Goal: Information Seeking & Learning: Learn about a topic

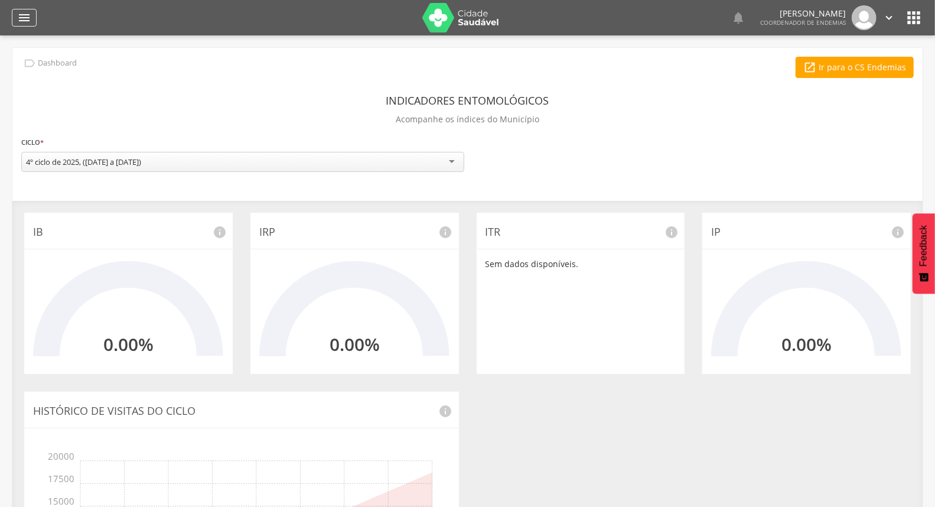
click at [17, 20] on icon "" at bounding box center [24, 18] width 14 height 14
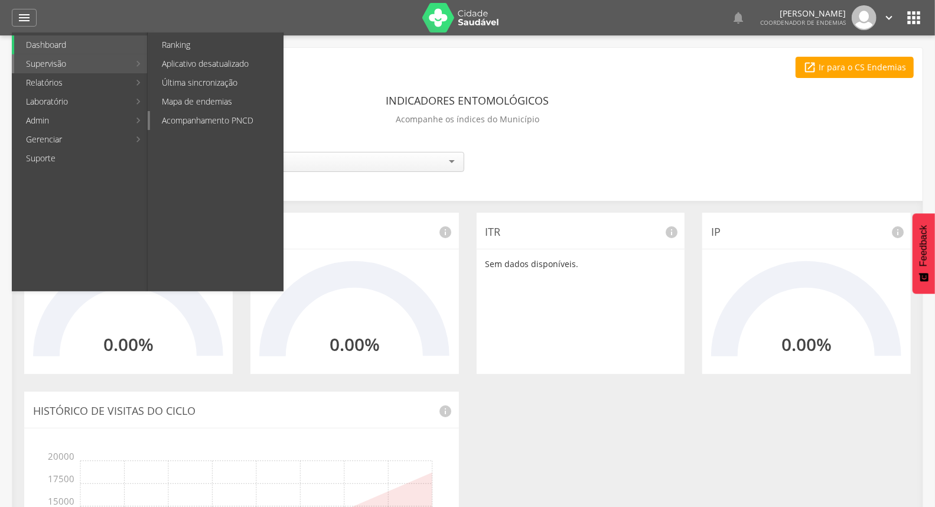
click at [229, 115] on link "Acompanhamento PNCD" at bounding box center [216, 120] width 133 height 19
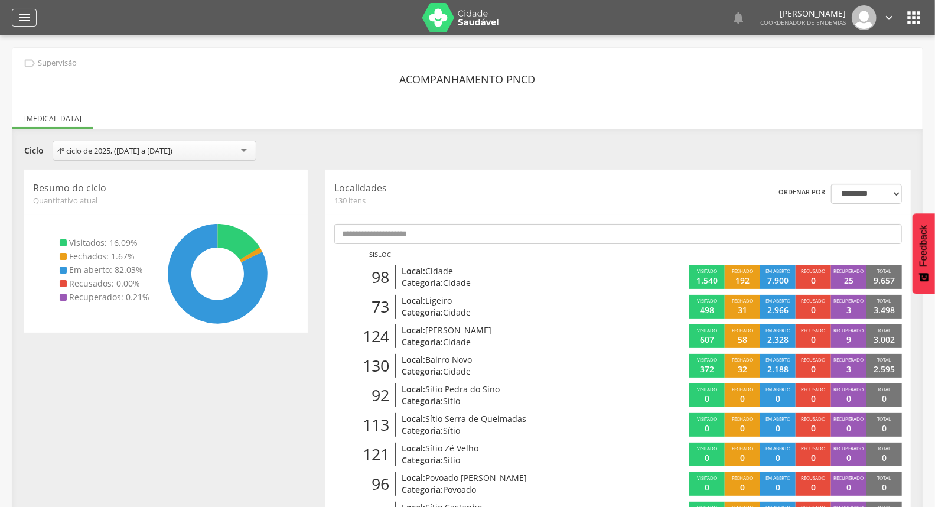
click at [24, 12] on icon "" at bounding box center [24, 18] width 14 height 14
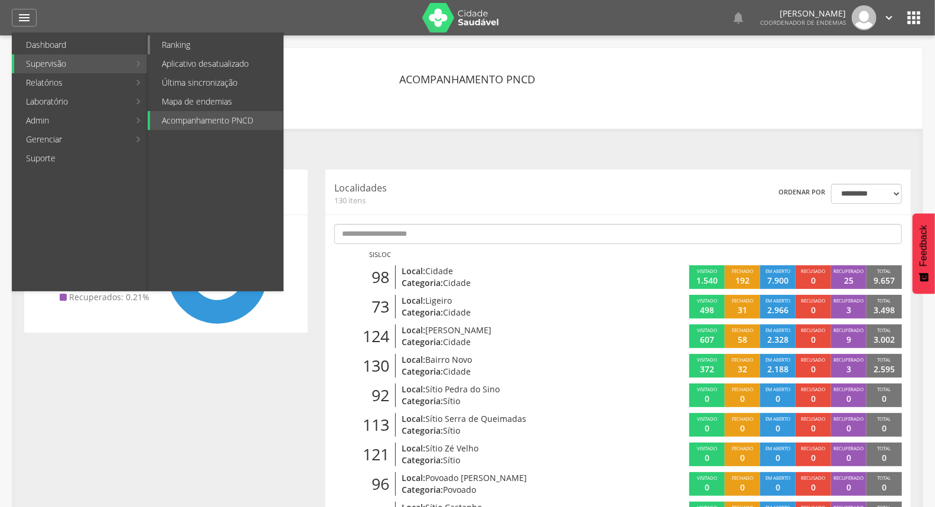
click at [217, 44] on link "Ranking" at bounding box center [216, 44] width 133 height 19
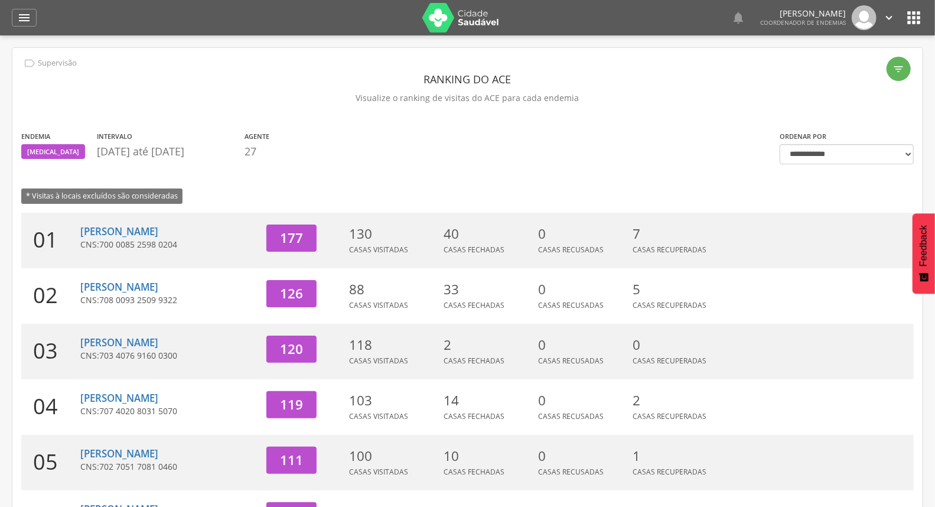
scroll to position [66, 0]
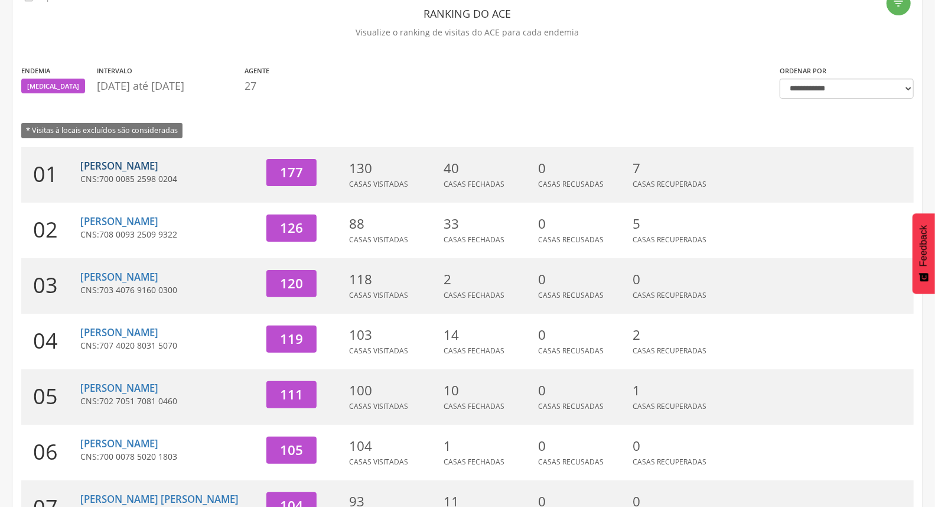
click at [158, 166] on link "Dereck [PERSON_NAME]" at bounding box center [119, 166] width 78 height 14
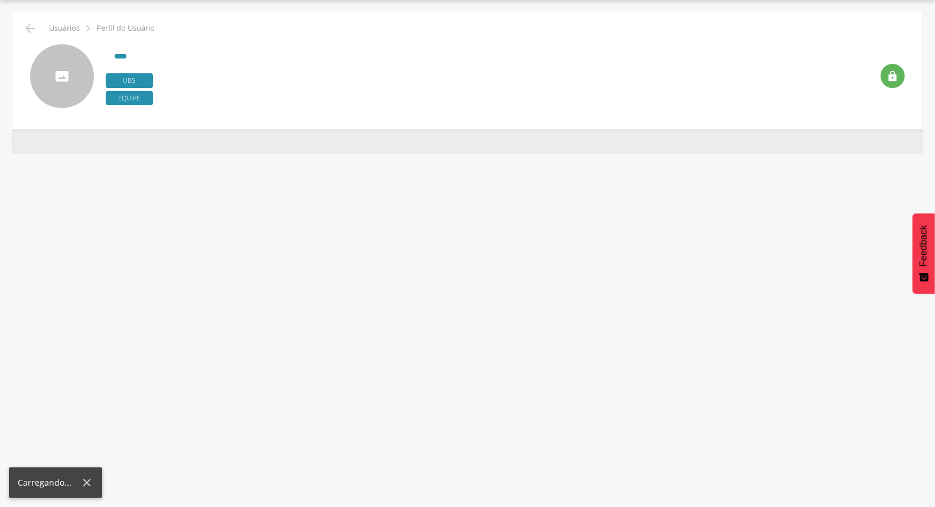
scroll to position [35, 0]
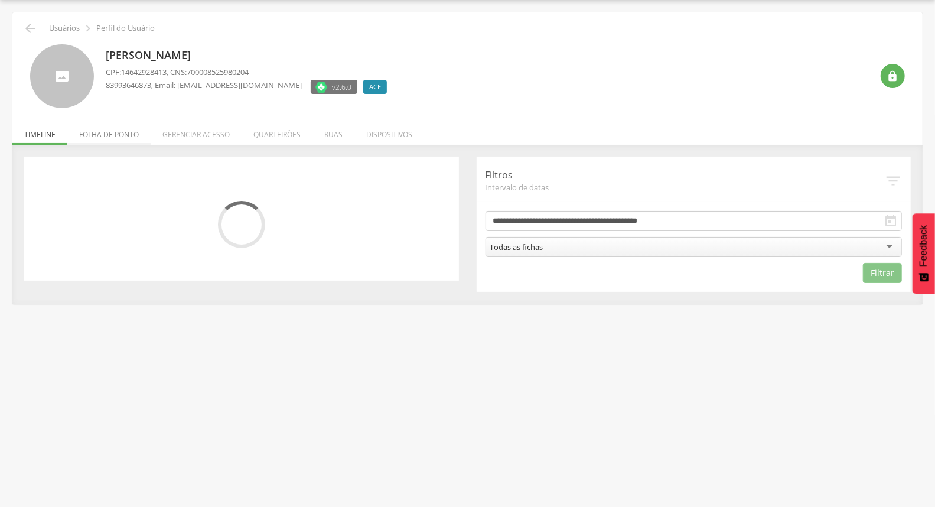
click at [118, 138] on li "Folha de ponto" at bounding box center [108, 131] width 83 height 28
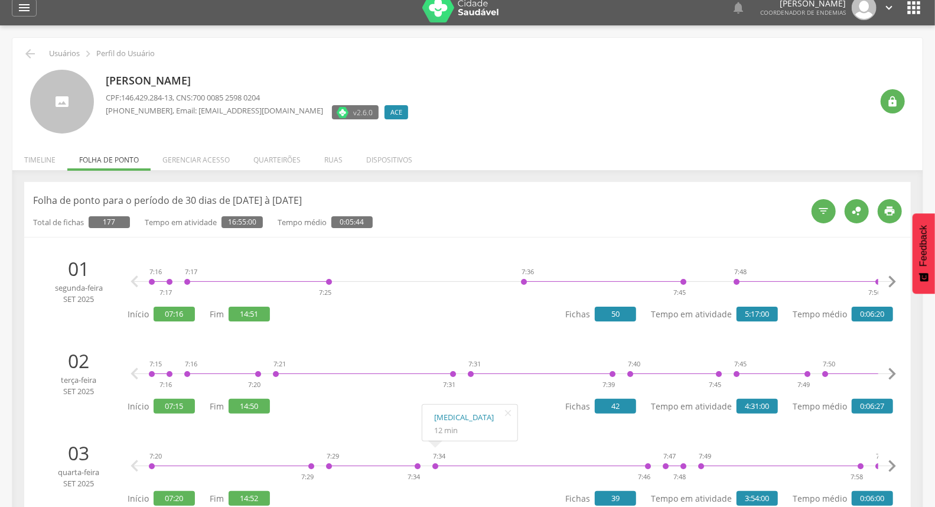
scroll to position [0, 0]
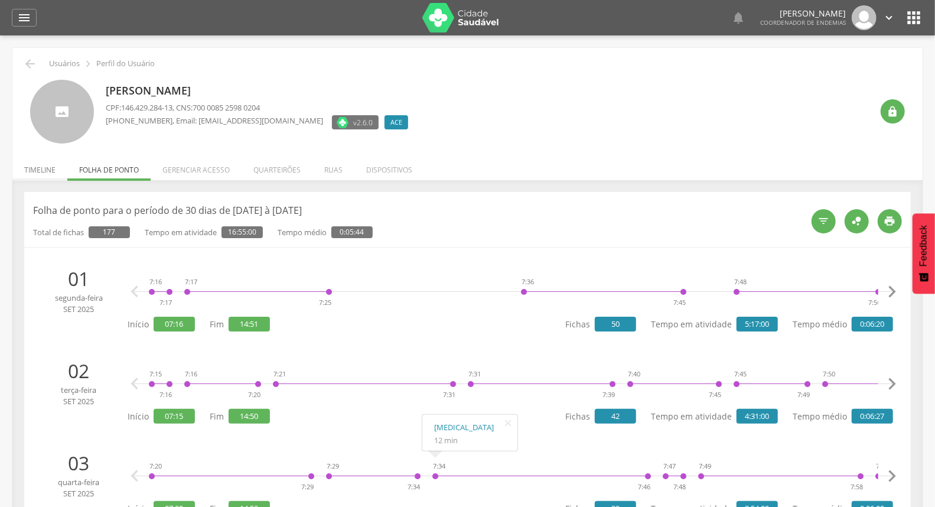
click at [31, 168] on li "Timeline" at bounding box center [39, 167] width 55 height 28
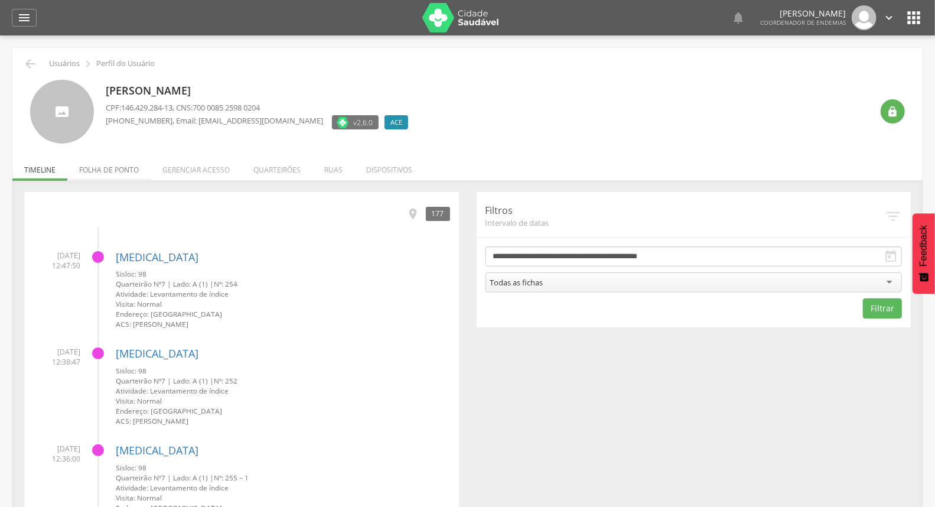
click at [118, 174] on li "Folha de ponto" at bounding box center [108, 167] width 83 height 28
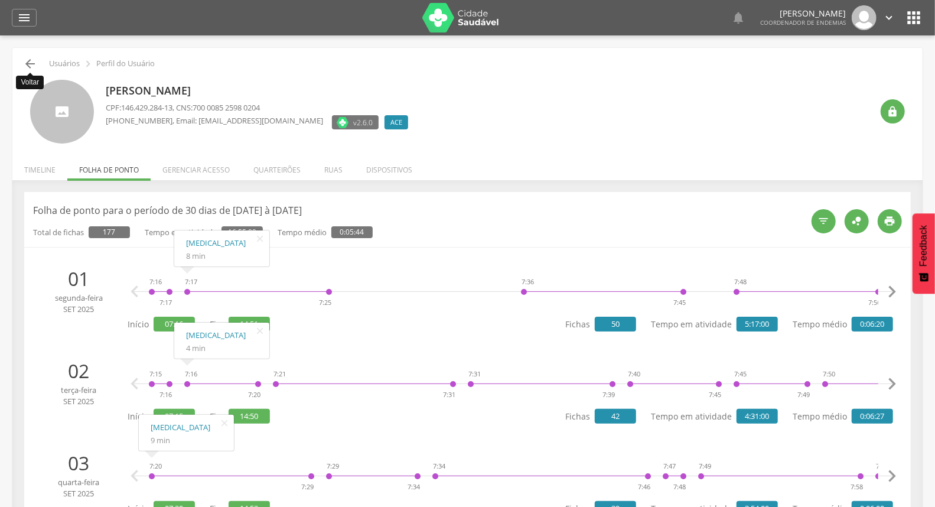
click at [30, 63] on icon "" at bounding box center [30, 64] width 14 height 14
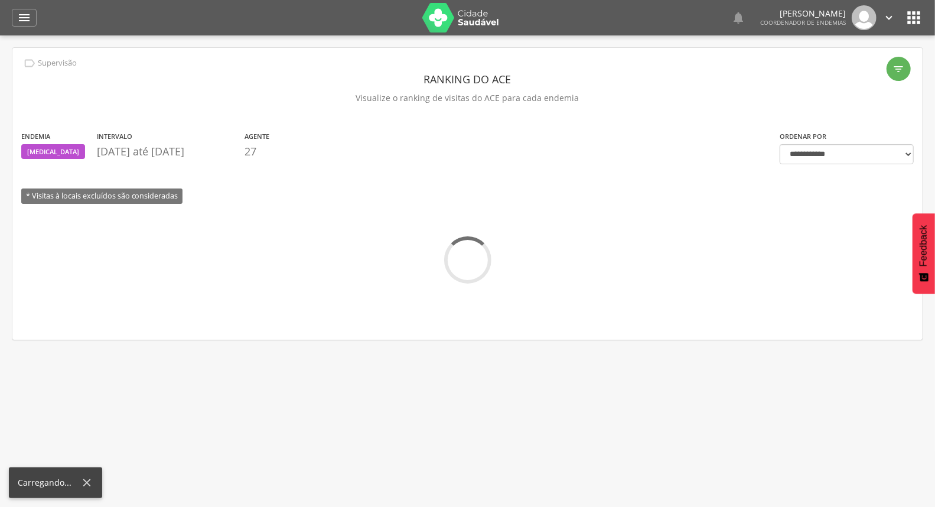
scroll to position [35, 0]
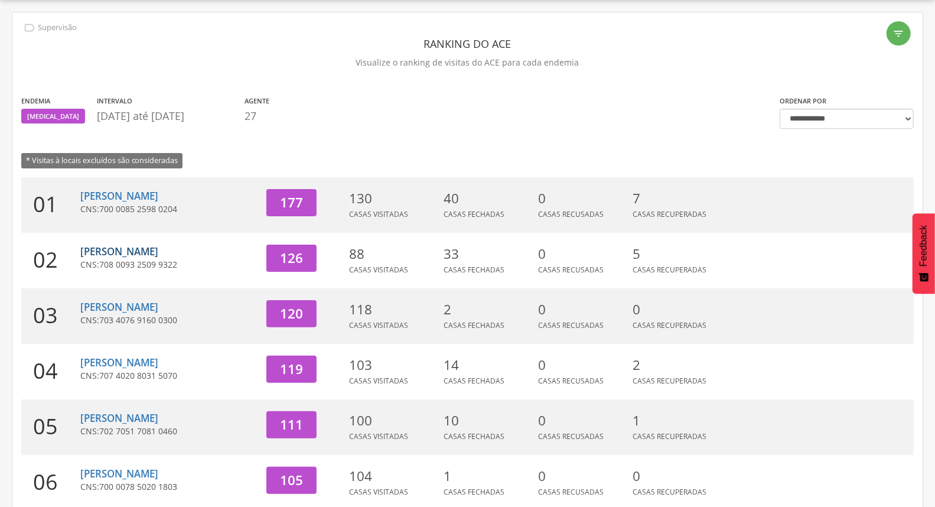
click at [116, 247] on link "[PERSON_NAME]" at bounding box center [119, 251] width 78 height 14
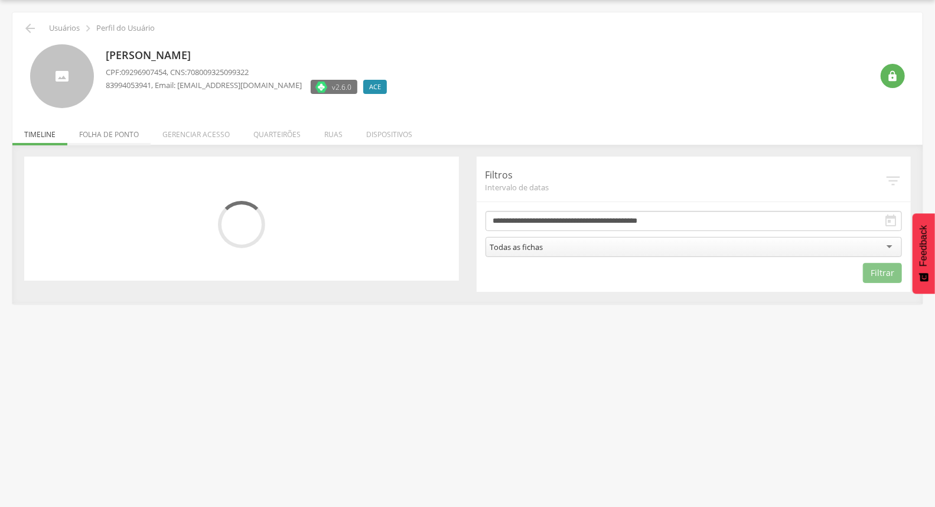
click at [107, 134] on li "Folha de ponto" at bounding box center [108, 131] width 83 height 28
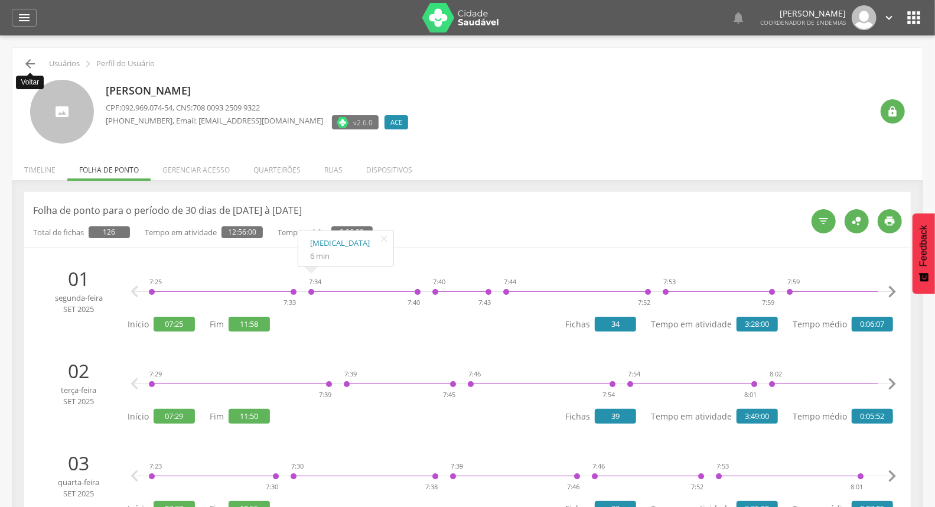
click at [30, 66] on icon "" at bounding box center [30, 64] width 14 height 14
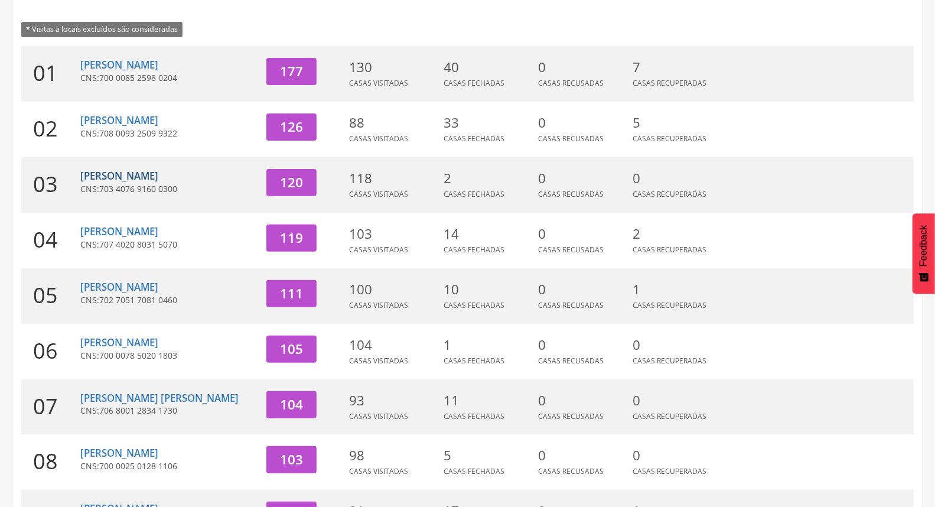
click at [154, 174] on link "[PERSON_NAME]" at bounding box center [119, 176] width 78 height 14
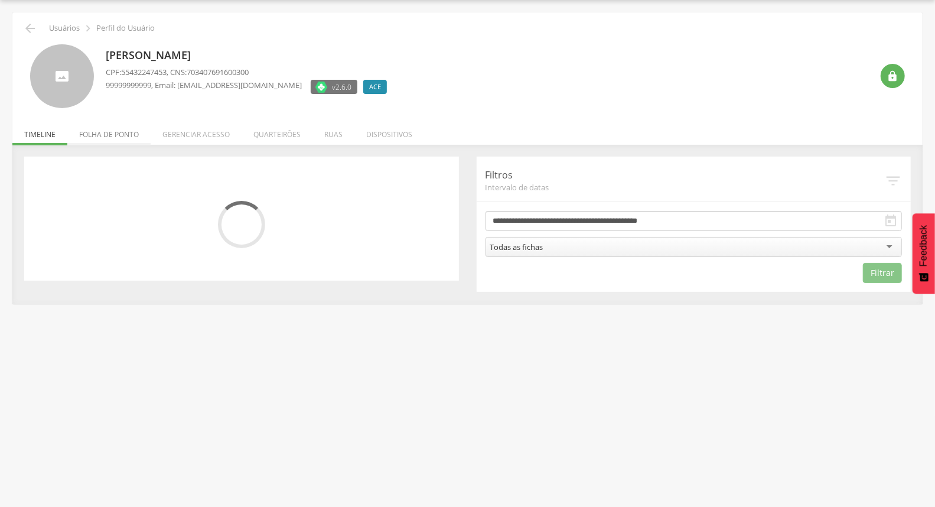
click at [139, 138] on li "Folha de ponto" at bounding box center [108, 131] width 83 height 28
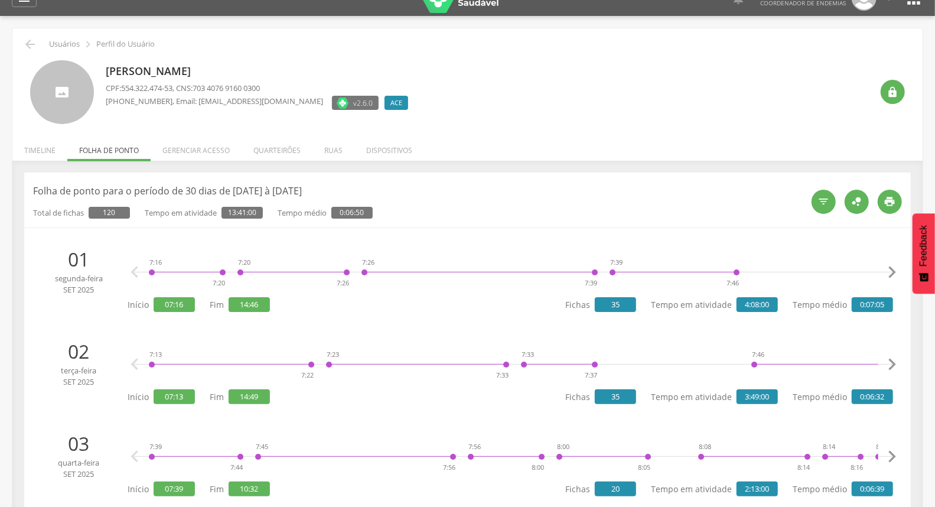
scroll to position [0, 0]
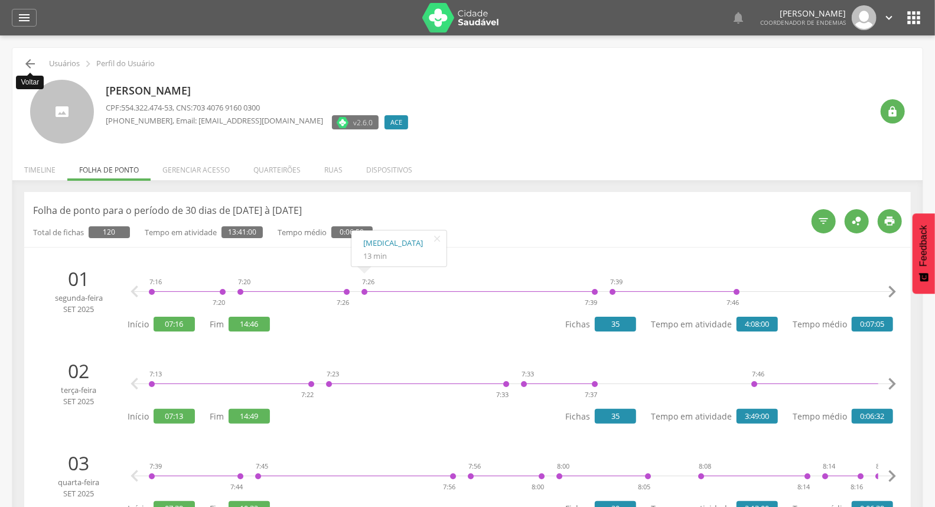
click at [30, 63] on icon "" at bounding box center [30, 64] width 14 height 14
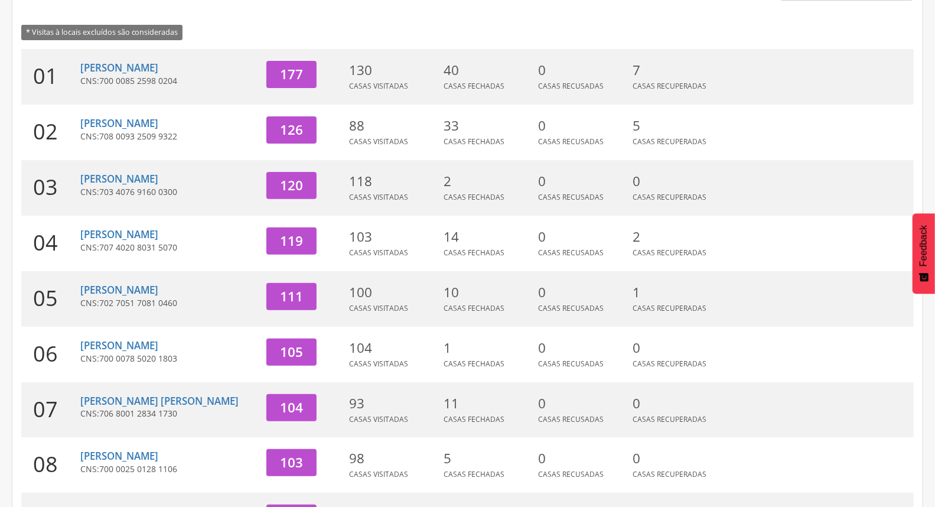
scroll to position [167, 0]
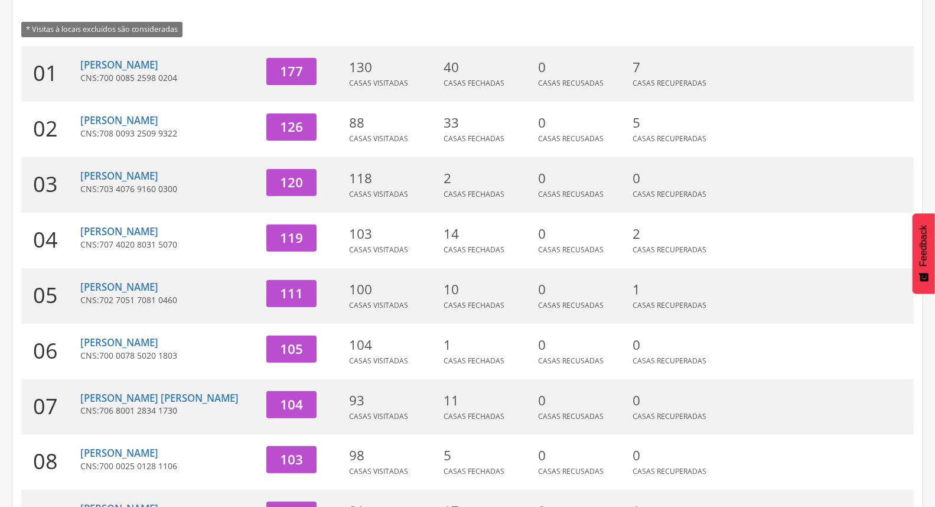
click at [143, 237] on div "Getúlio Cesar da Silva Paz CNS: 707 4020 8031 5070" at bounding box center [168, 241] width 177 height 56
click at [142, 228] on link "[PERSON_NAME]" at bounding box center [119, 231] width 78 height 14
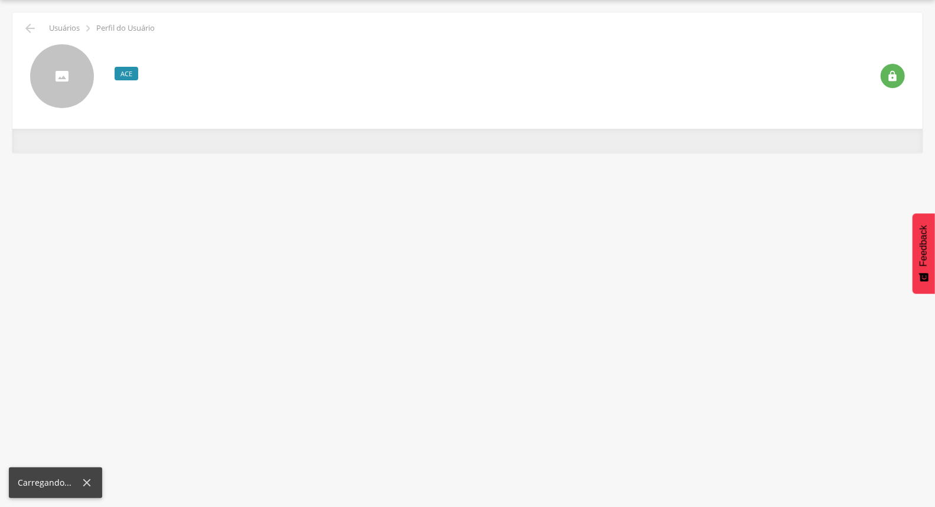
scroll to position [35, 0]
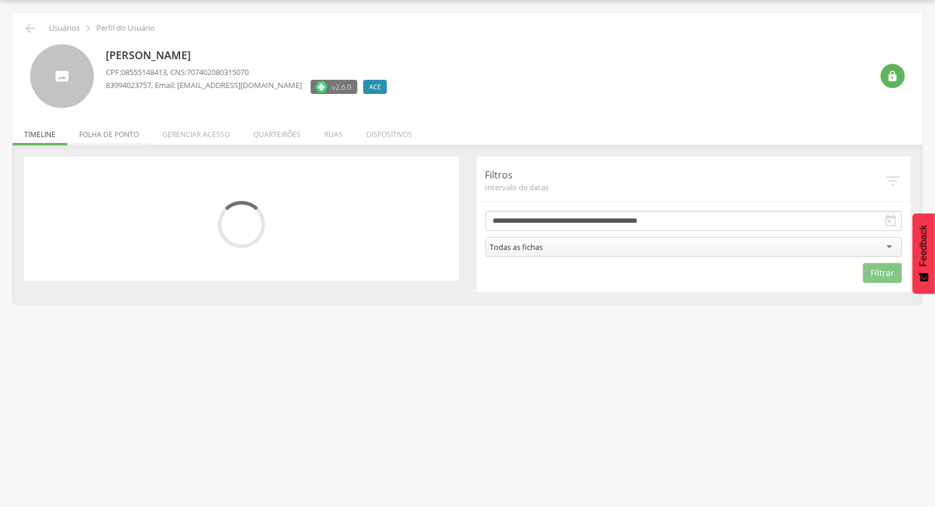
click at [114, 130] on li "Folha de ponto" at bounding box center [108, 131] width 83 height 28
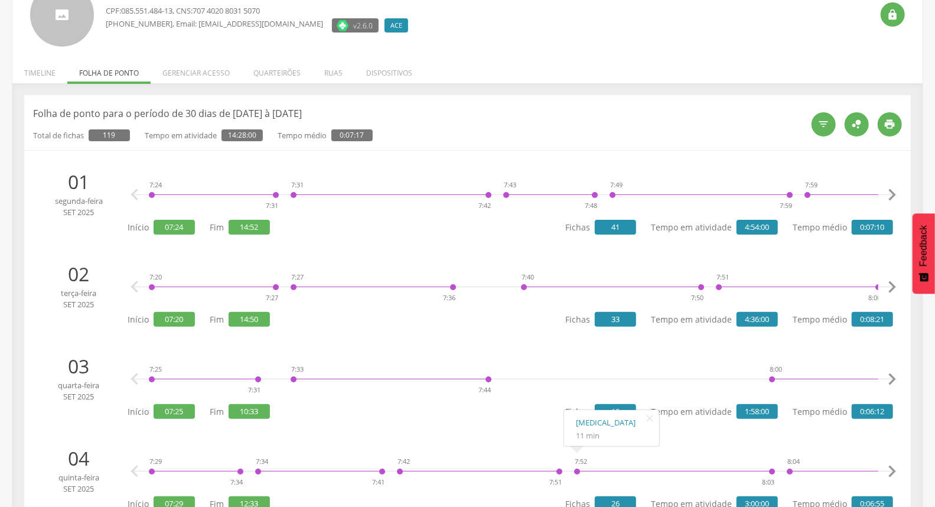
scroll to position [0, 0]
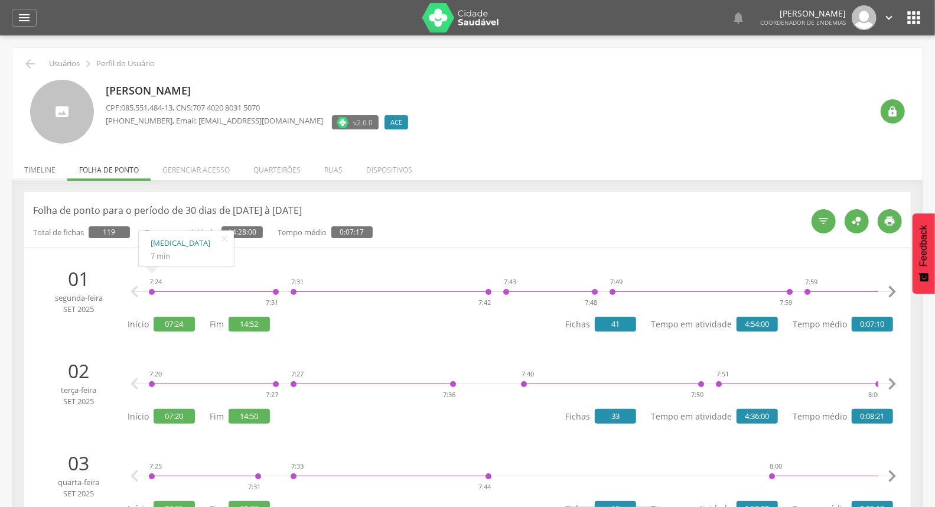
click at [27, 166] on li "Timeline" at bounding box center [39, 167] width 55 height 28
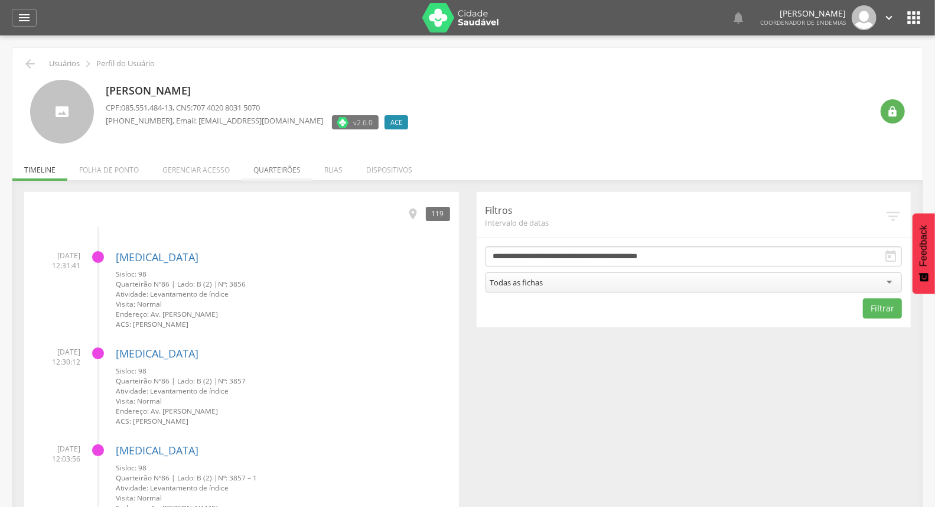
click at [280, 169] on li "Quarteirões" at bounding box center [276, 167] width 71 height 28
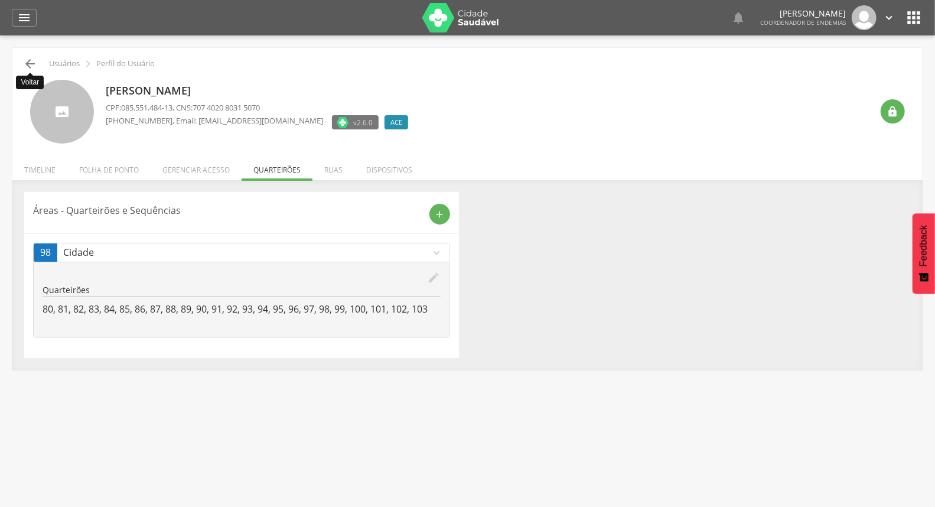
click at [27, 65] on icon "" at bounding box center [30, 64] width 14 height 14
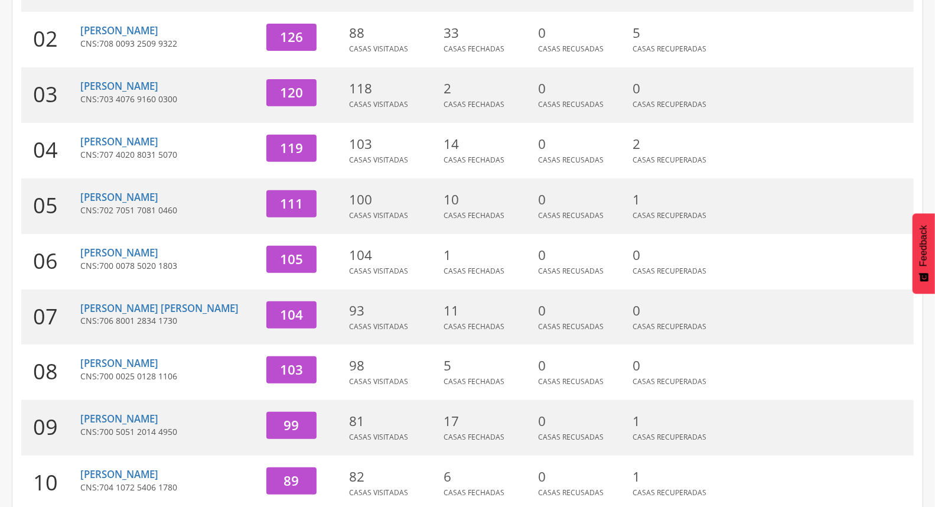
scroll to position [298, 0]
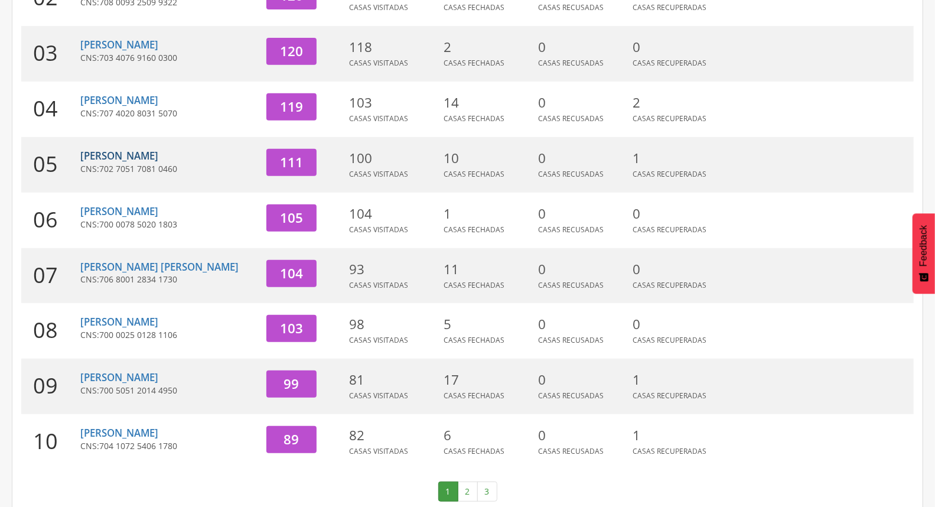
click at [115, 155] on link "[PERSON_NAME]" at bounding box center [119, 156] width 78 height 14
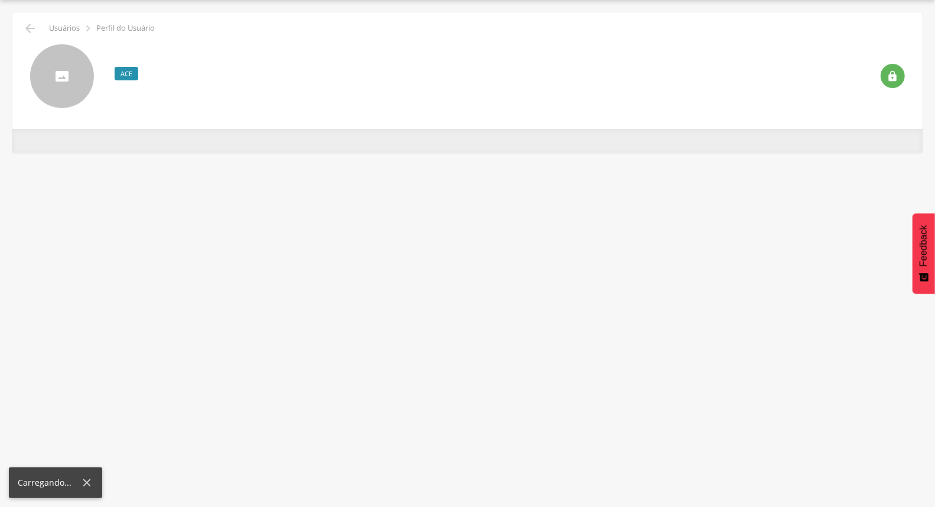
scroll to position [35, 0]
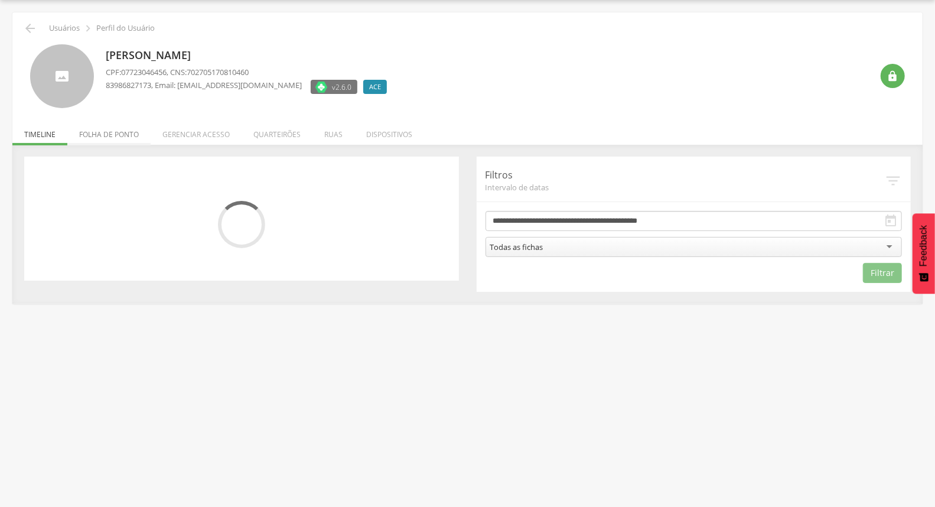
click at [121, 130] on li "Folha de ponto" at bounding box center [108, 131] width 83 height 28
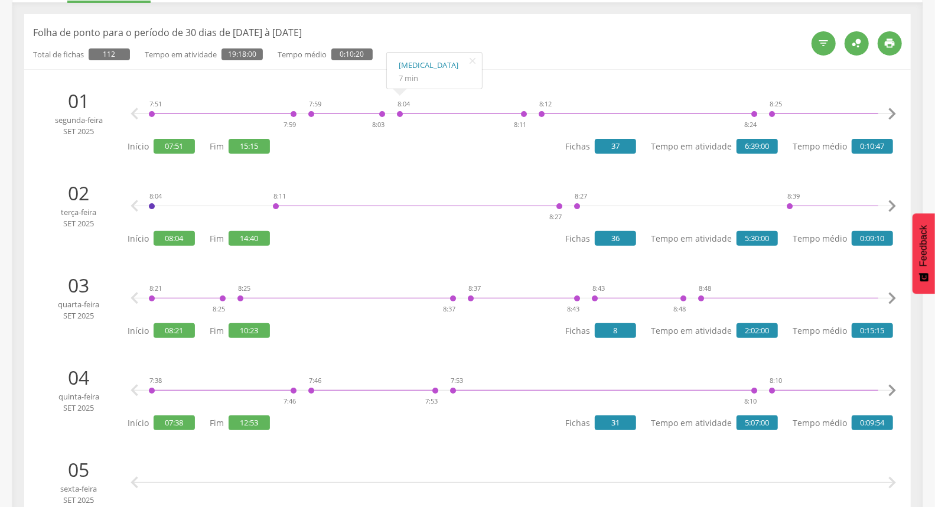
scroll to position [0, 0]
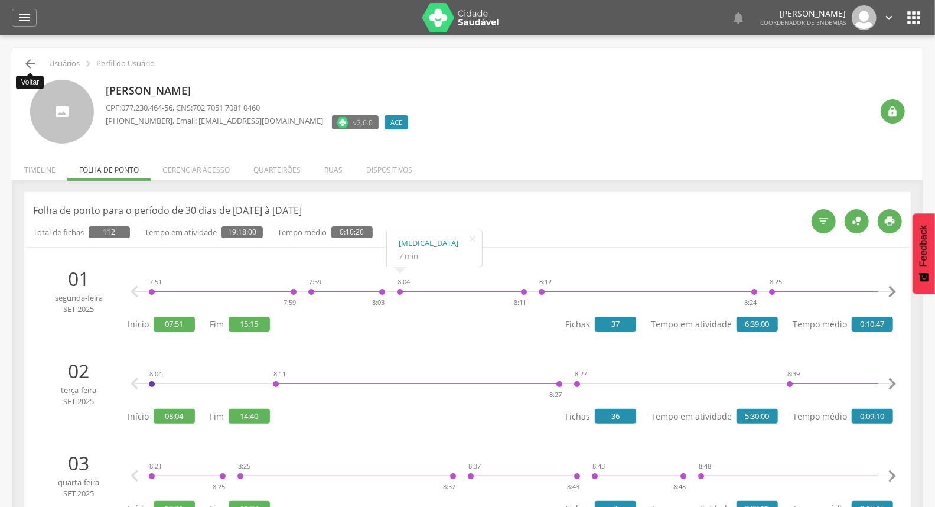
click at [28, 65] on icon "" at bounding box center [30, 64] width 14 height 14
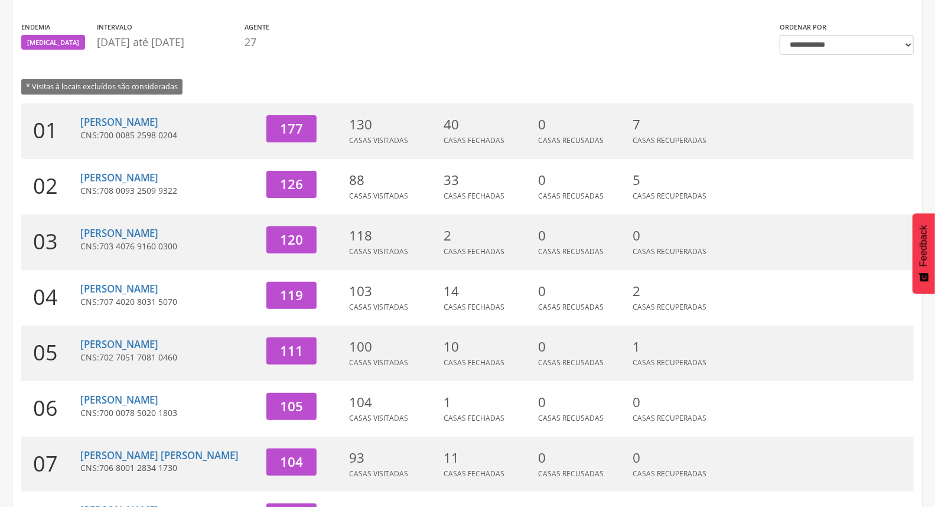
scroll to position [298, 0]
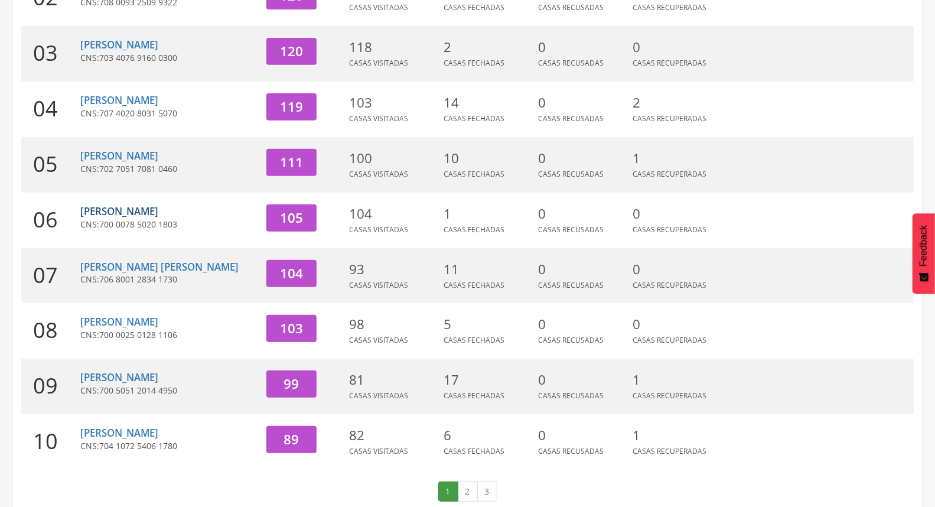
click at [92, 214] on link "[PERSON_NAME]" at bounding box center [119, 211] width 78 height 14
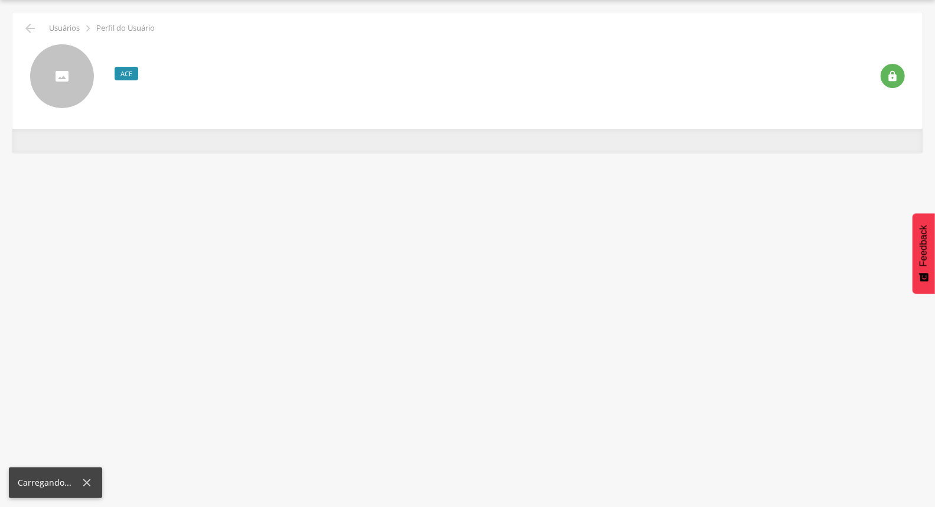
scroll to position [35, 0]
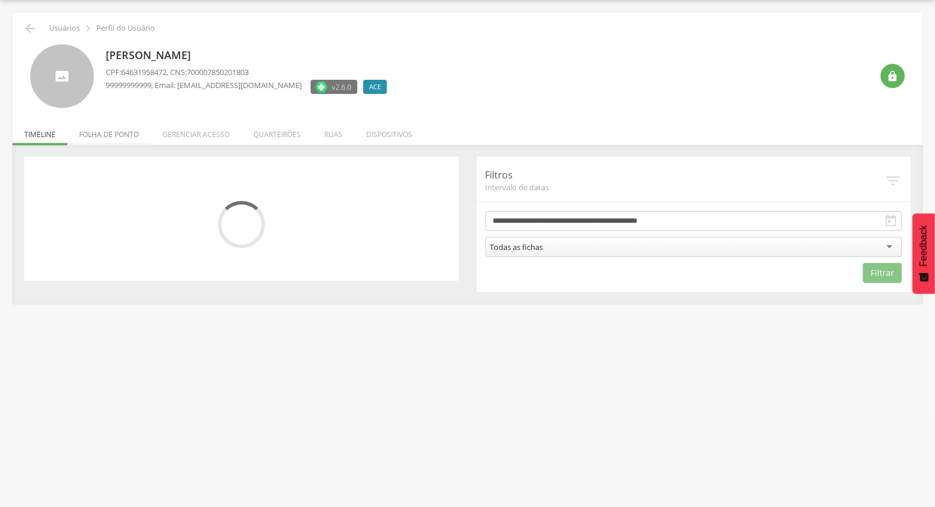
click at [109, 133] on li "Folha de ponto" at bounding box center [108, 131] width 83 height 28
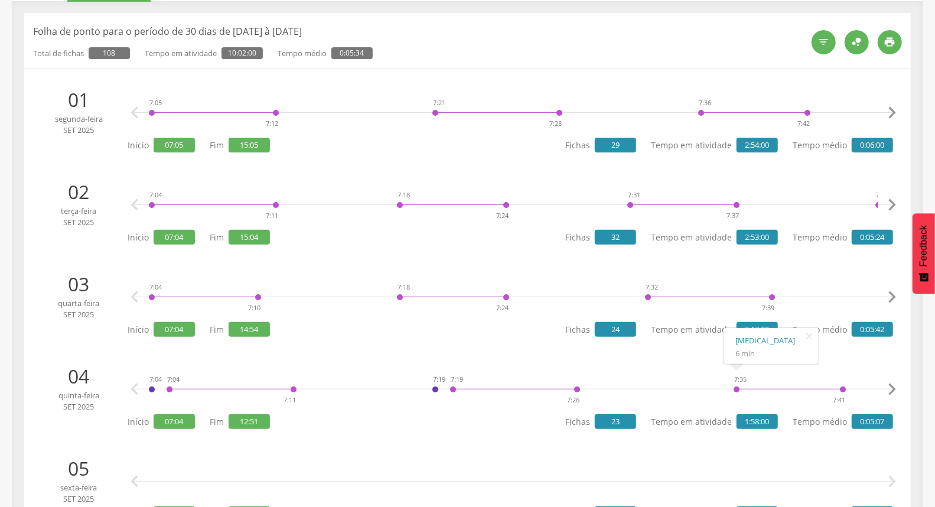
scroll to position [0, 0]
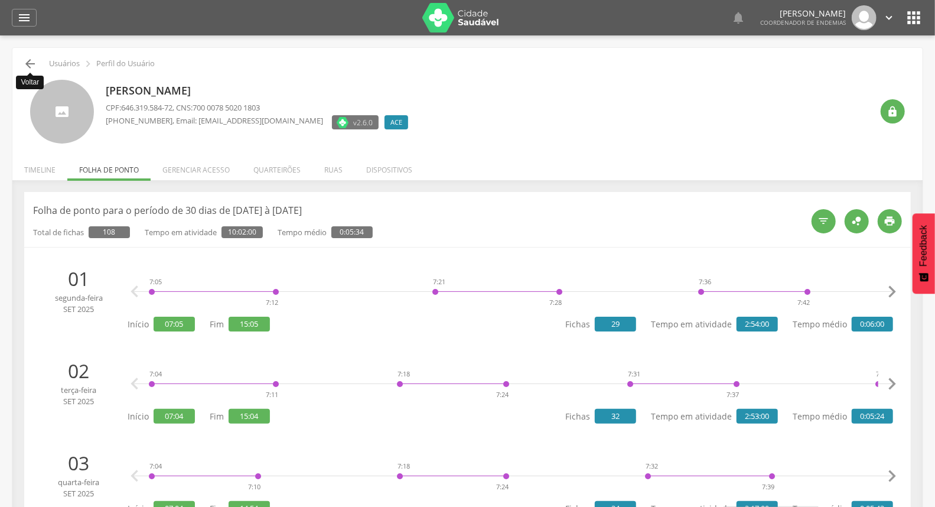
click at [30, 66] on icon "" at bounding box center [30, 64] width 14 height 14
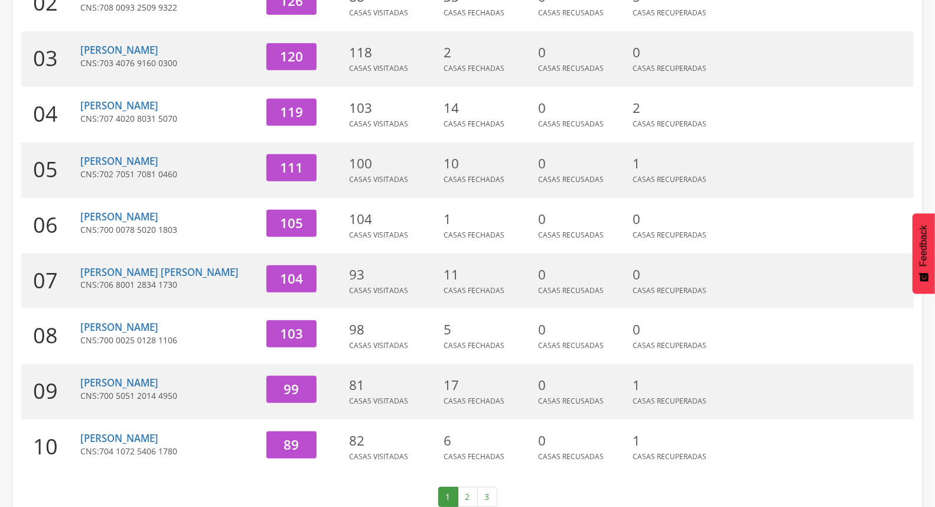
scroll to position [313, 0]
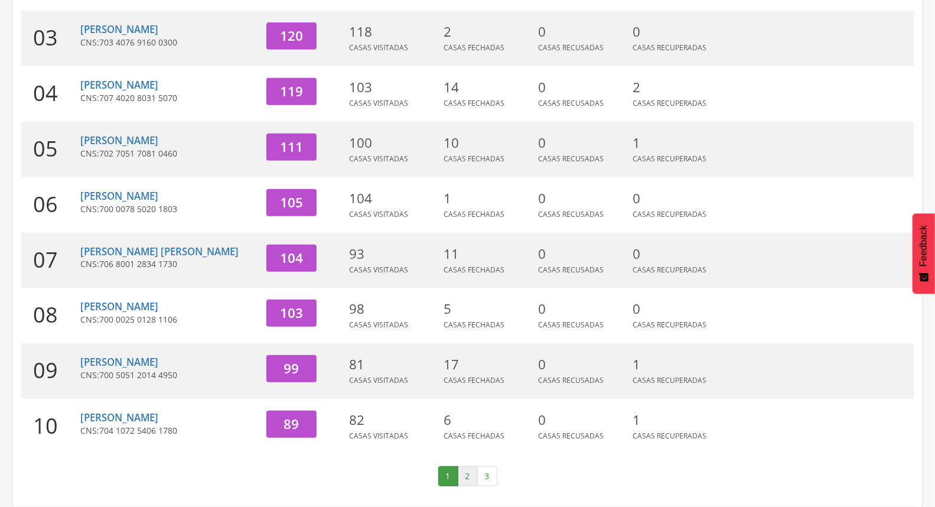
click at [468, 473] on link "2" at bounding box center [468, 476] width 20 height 20
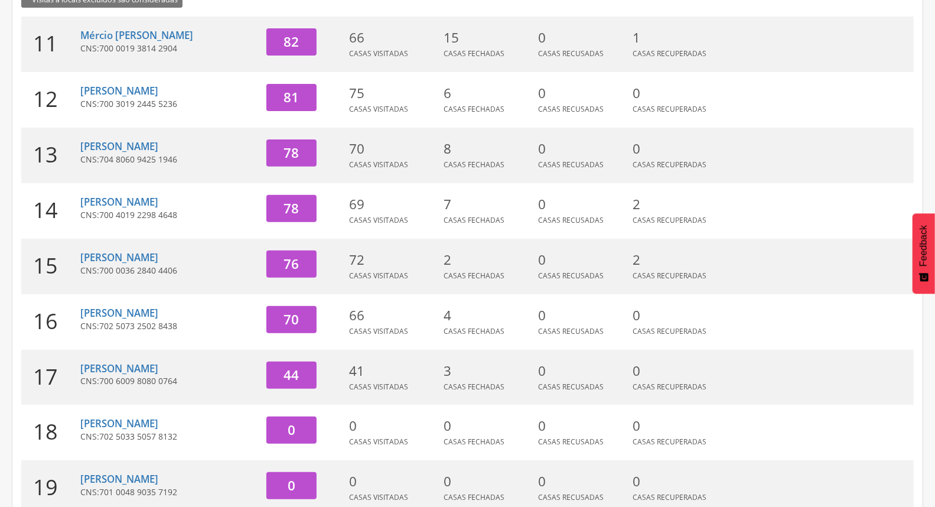
scroll to position [0, 0]
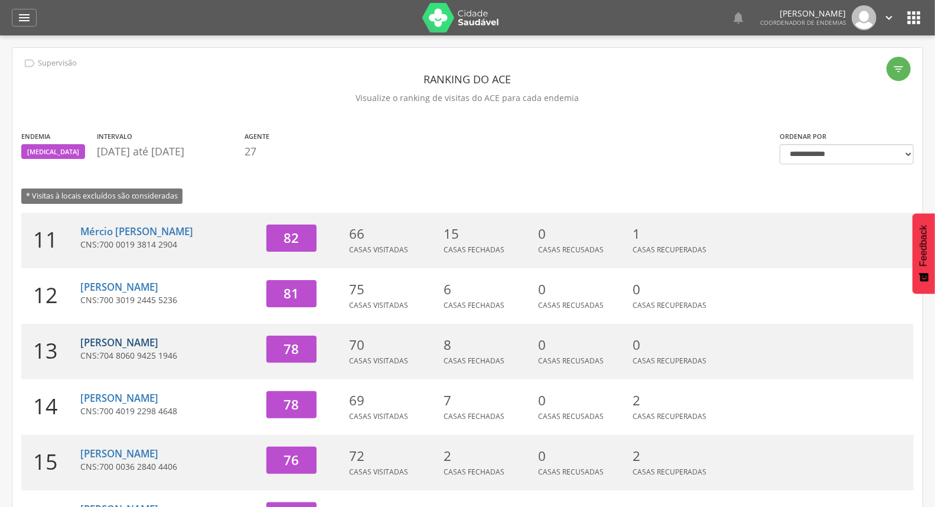
click at [145, 339] on link "[PERSON_NAME]" at bounding box center [119, 342] width 78 height 14
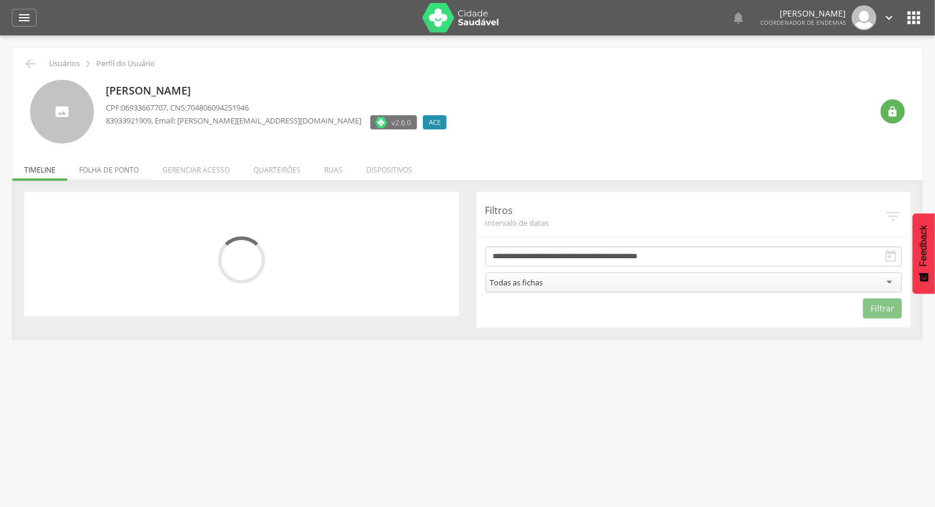
click at [120, 173] on li "Folha de ponto" at bounding box center [108, 167] width 83 height 28
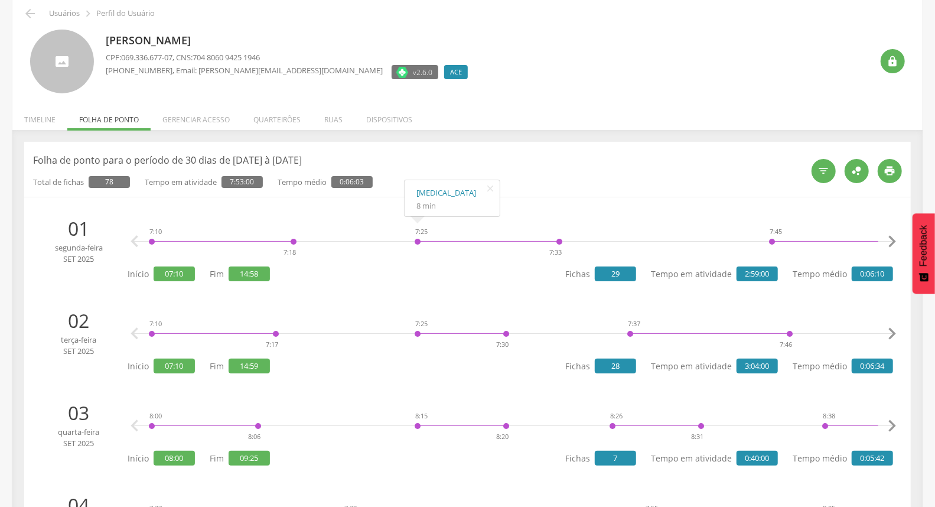
scroll to position [328, 0]
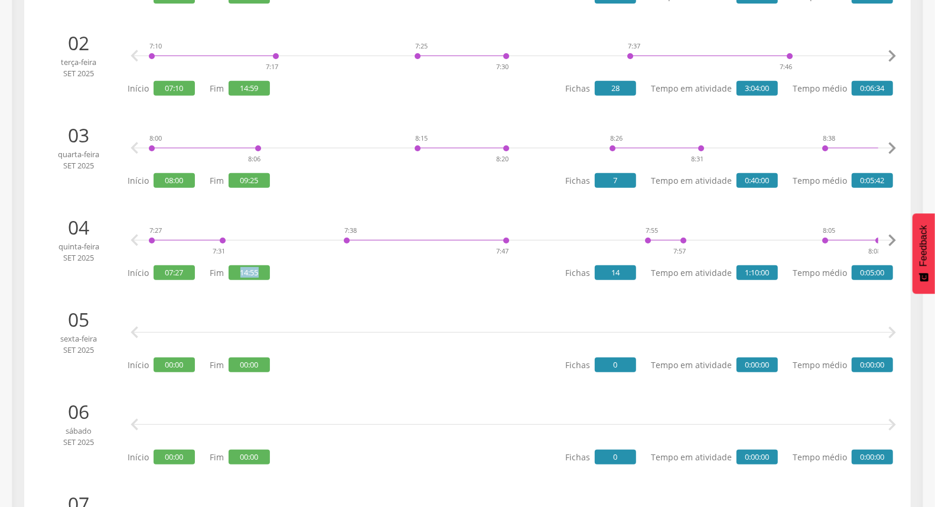
drag, startPoint x: 231, startPoint y: 273, endPoint x: 302, endPoint y: 268, distance: 70.4
click at [275, 269] on div "7:27 7:31 7:38 7:47 7:55 7:57 8:05 8:08 8:15 8:18 10:29 10:34 10:36 10:41 10:45…" at bounding box center [510, 248] width 765 height 68
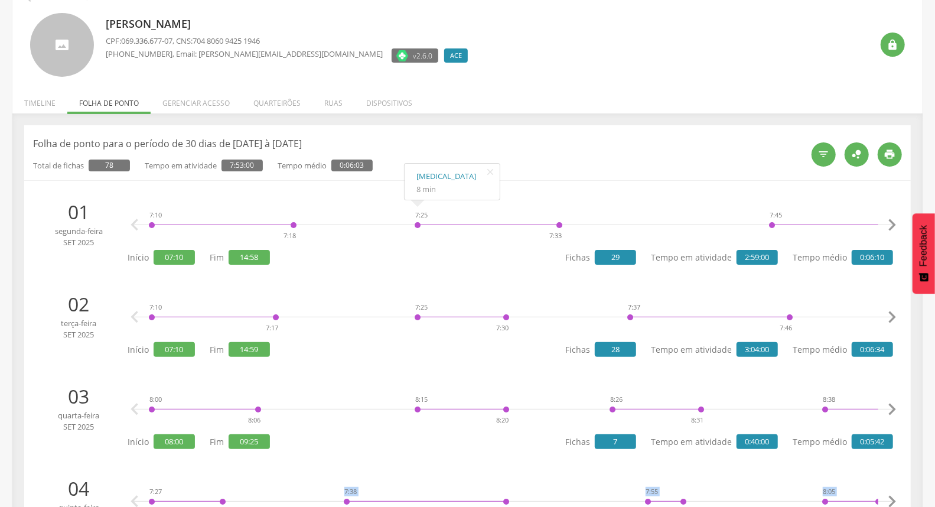
scroll to position [262, 0]
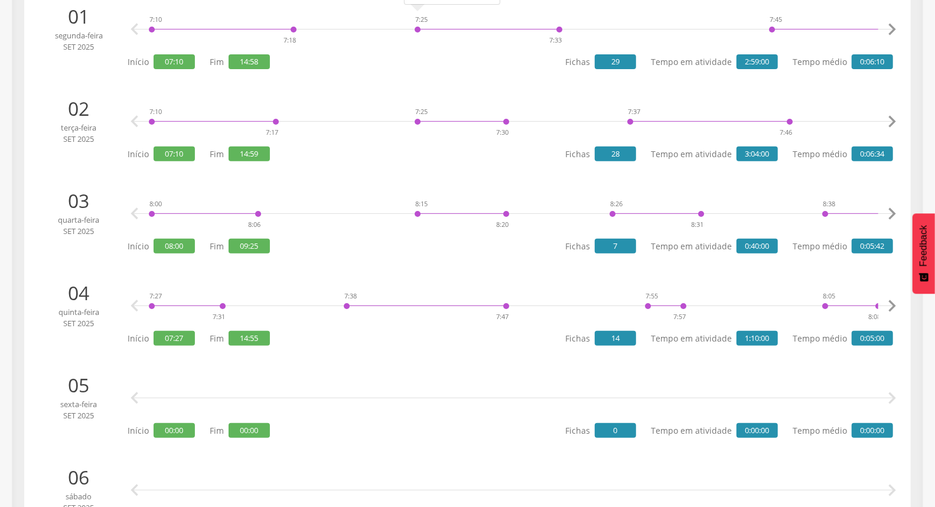
click at [515, 384] on div " " at bounding box center [512, 397] width 759 height 35
drag, startPoint x: 631, startPoint y: 337, endPoint x: 606, endPoint y: 335, distance: 24.8
click at [606, 335] on span "14" at bounding box center [615, 338] width 41 height 15
click at [540, 393] on div " " at bounding box center [512, 397] width 759 height 35
click at [895, 305] on icon "" at bounding box center [892, 306] width 24 height 24
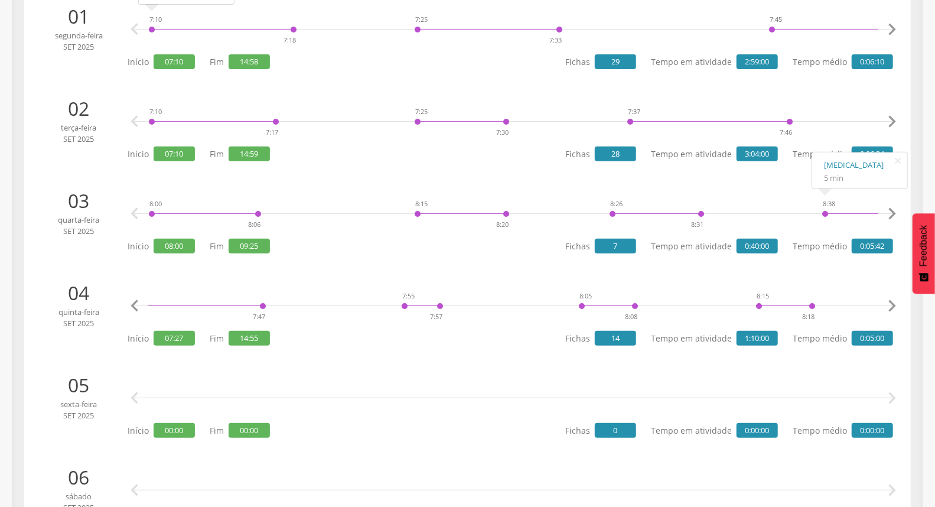
click at [895, 305] on icon "" at bounding box center [892, 306] width 24 height 24
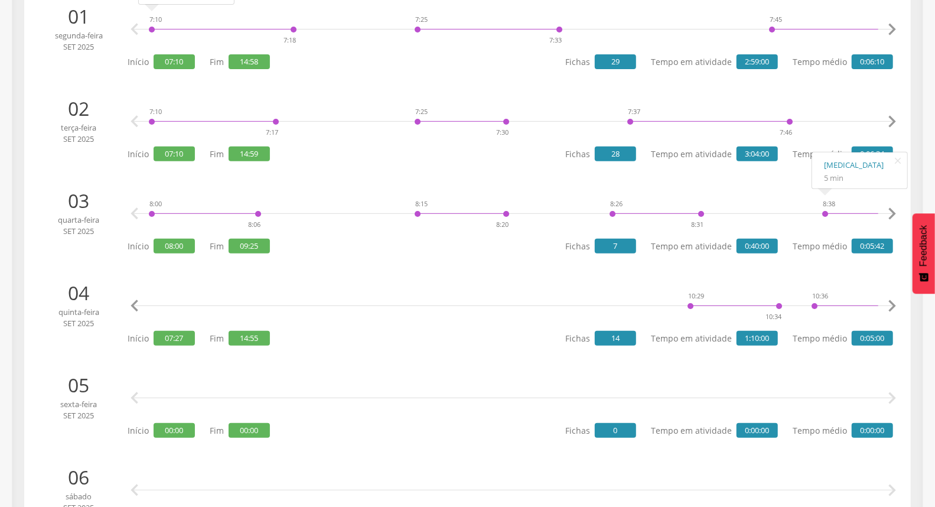
click at [895, 305] on icon "" at bounding box center [892, 306] width 24 height 24
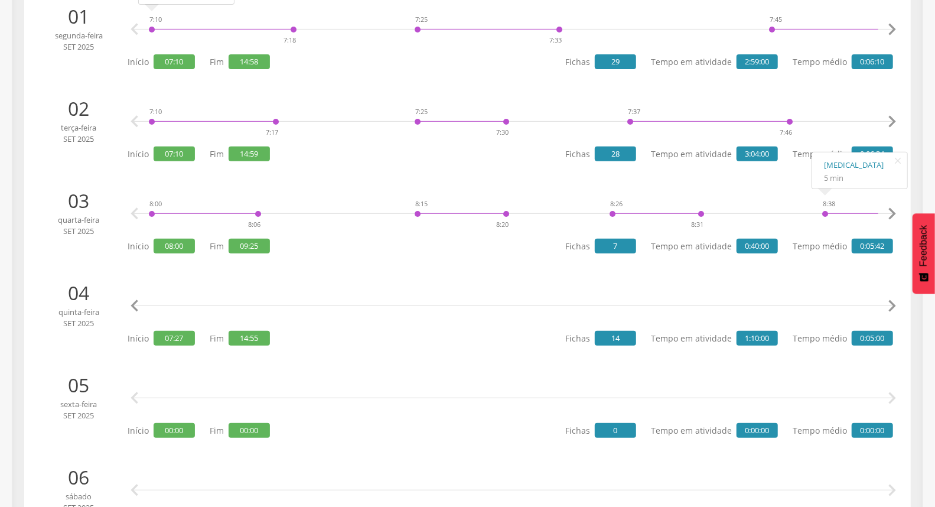
click at [895, 305] on icon "" at bounding box center [892, 306] width 24 height 24
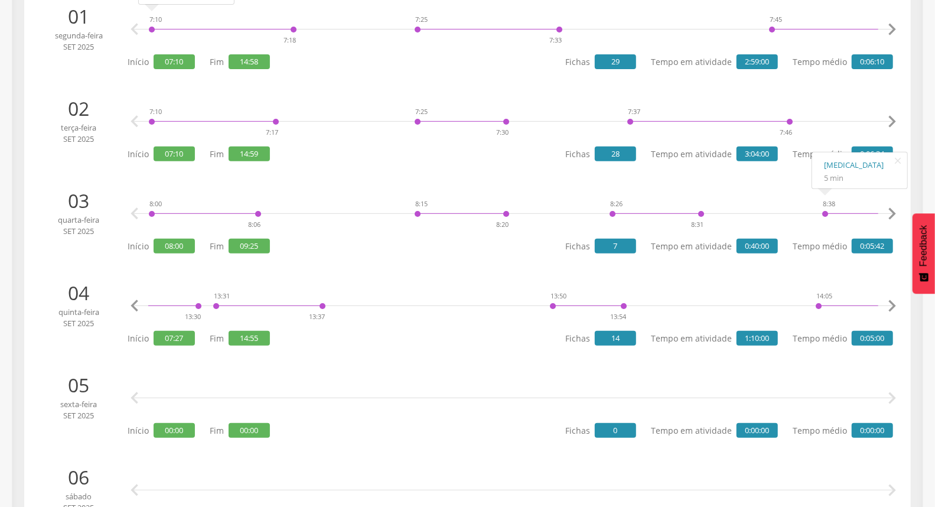
click at [895, 305] on icon "" at bounding box center [892, 306] width 24 height 24
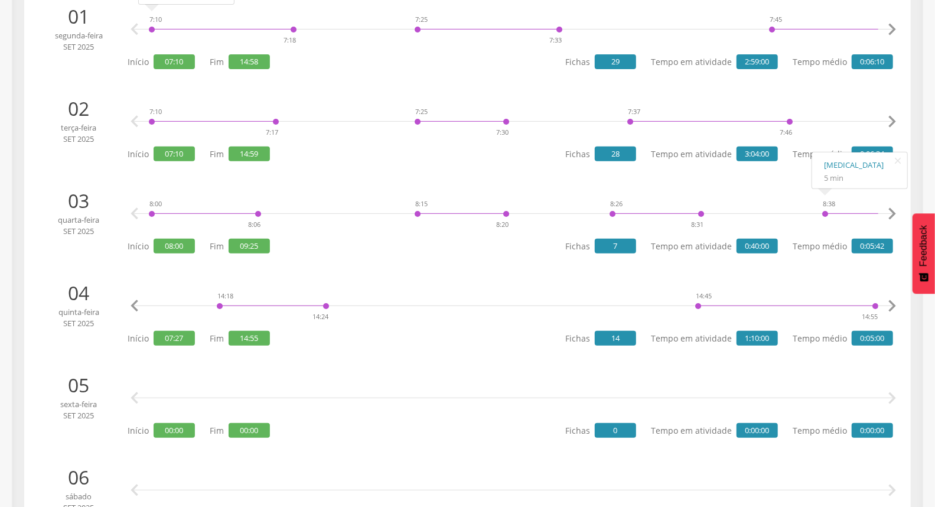
click at [895, 305] on icon "" at bounding box center [892, 306] width 24 height 24
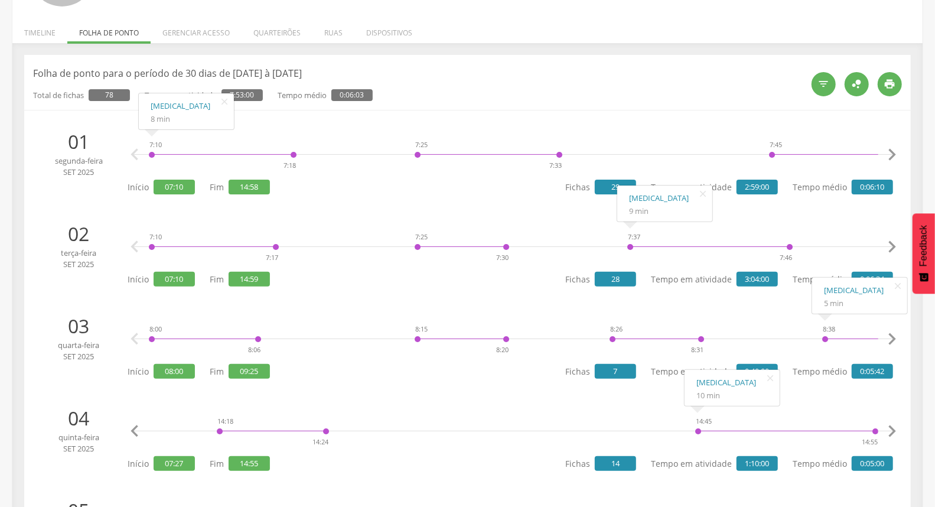
scroll to position [0, 0]
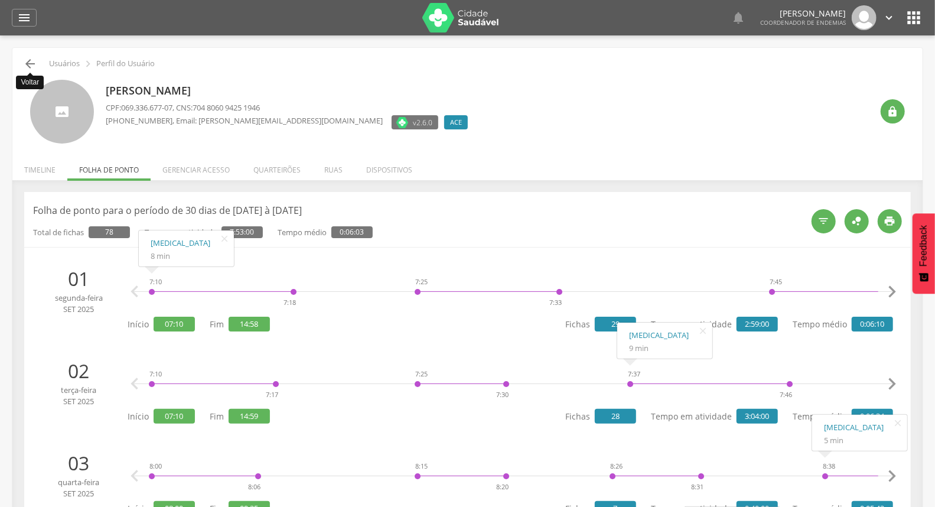
click at [26, 66] on icon "" at bounding box center [30, 64] width 14 height 14
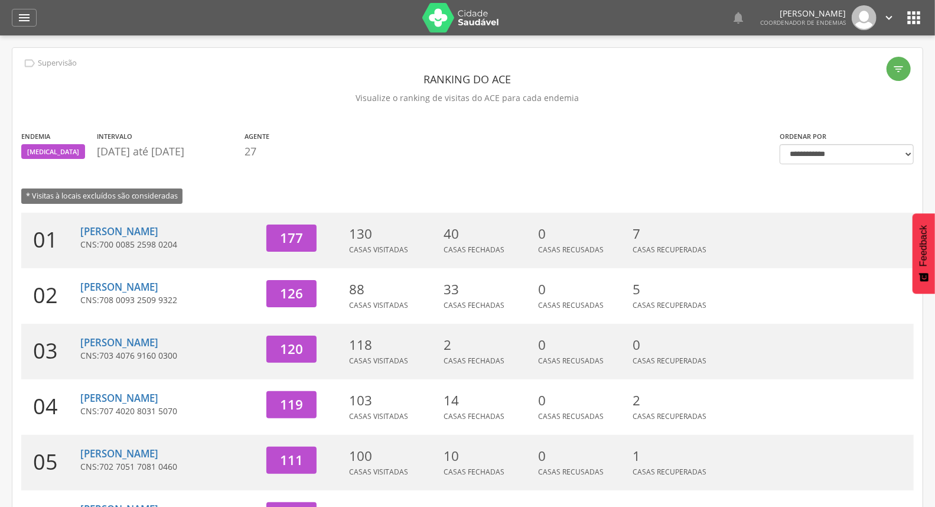
scroll to position [313, 0]
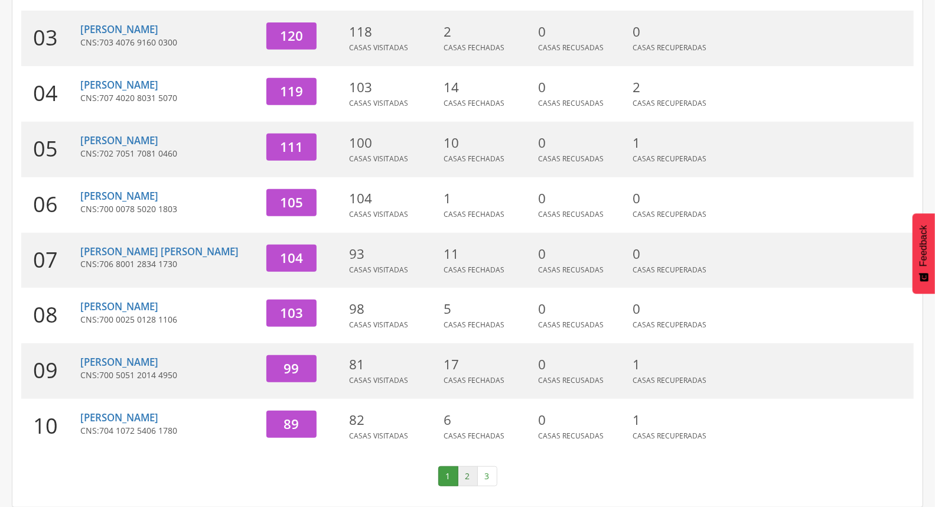
click at [475, 474] on link "2" at bounding box center [468, 476] width 20 height 20
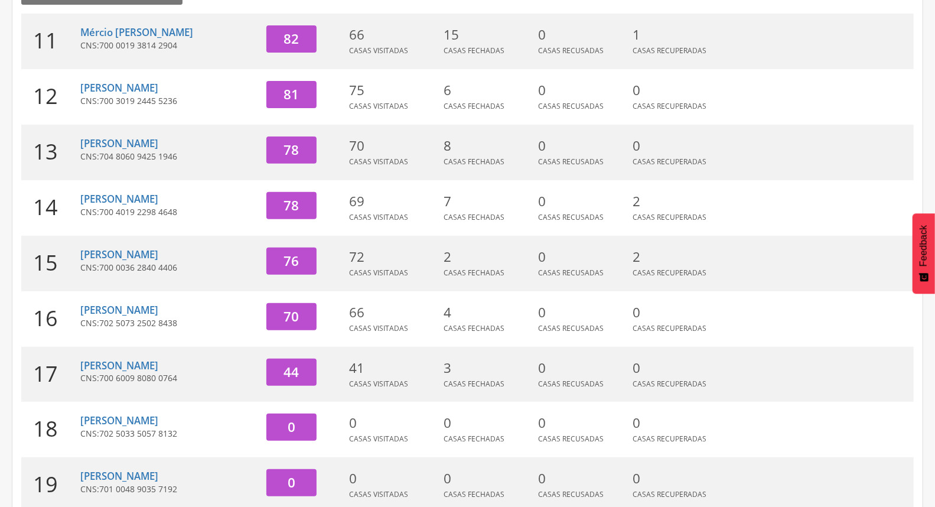
scroll to position [0, 0]
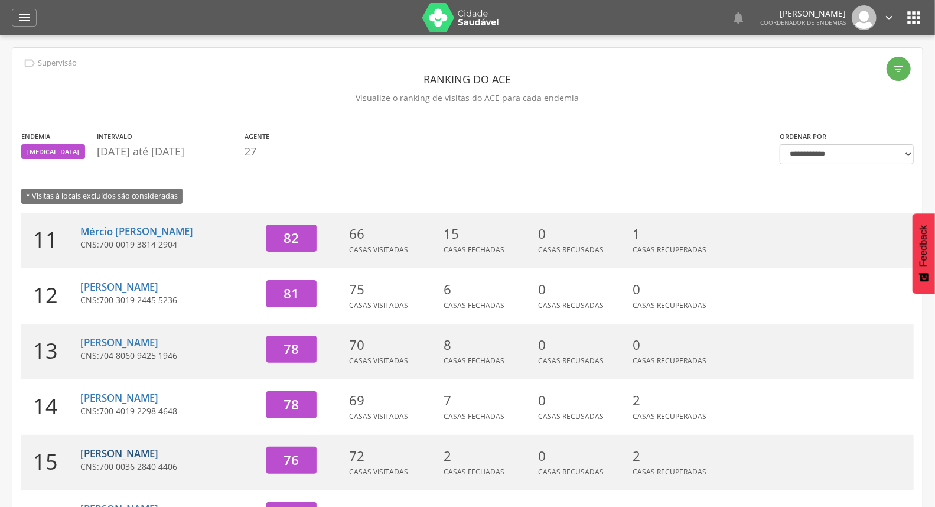
click at [132, 449] on link "[PERSON_NAME] Velez" at bounding box center [119, 453] width 78 height 14
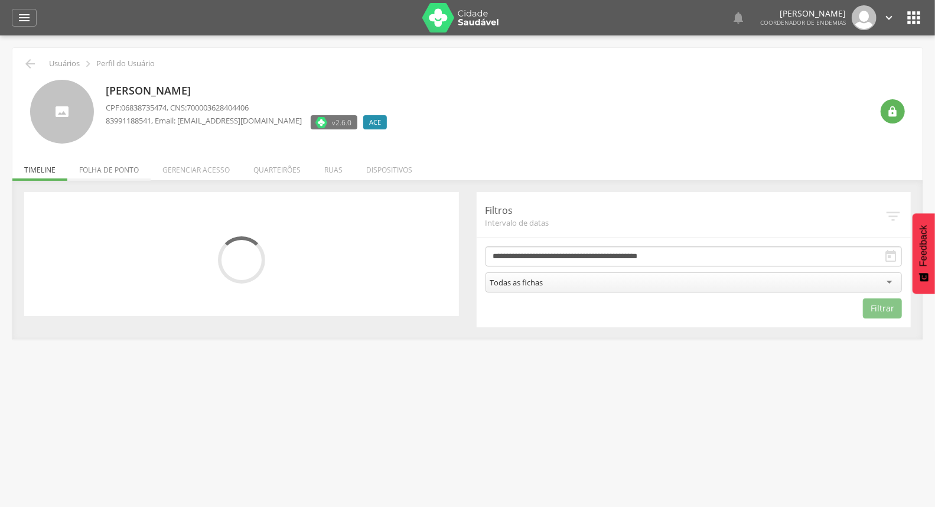
click at [122, 169] on li "Folha de ponto" at bounding box center [108, 167] width 83 height 28
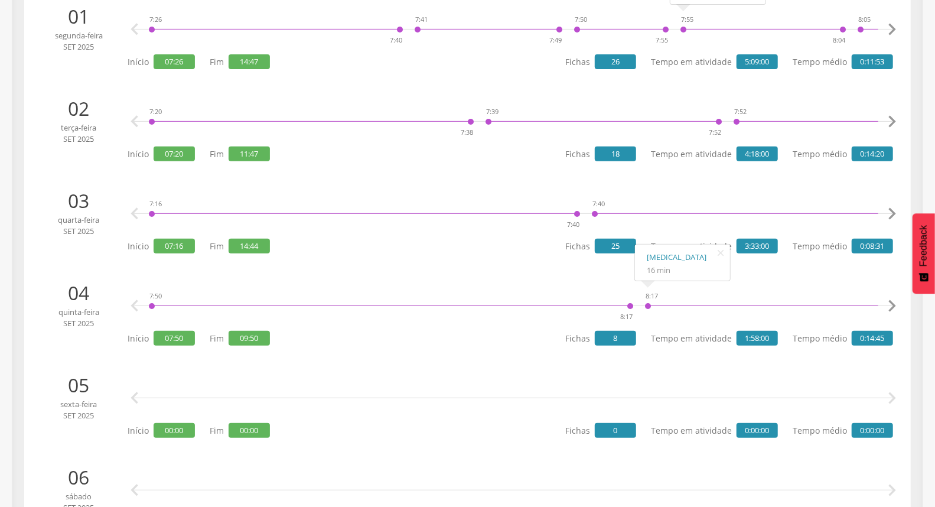
scroll to position [393, 0]
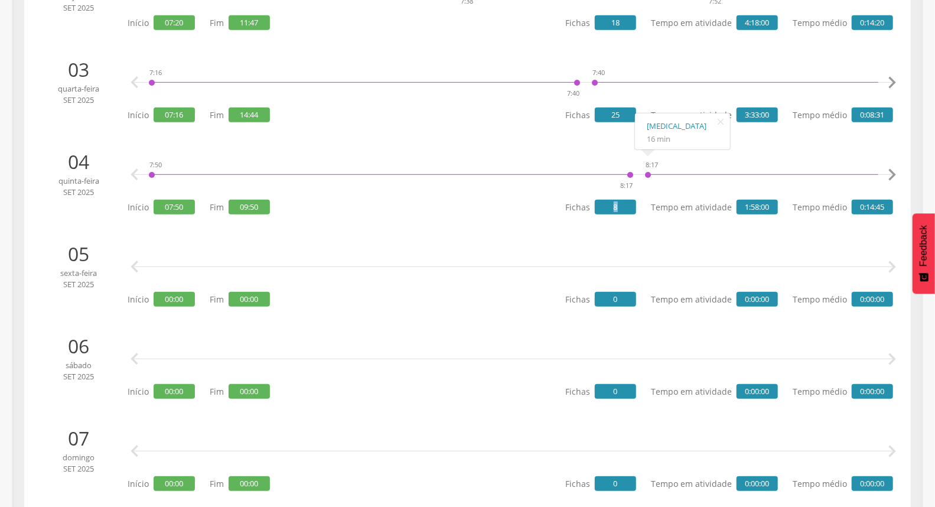
drag, startPoint x: 606, startPoint y: 209, endPoint x: 635, endPoint y: 207, distance: 29.0
click at [636, 207] on span "8" at bounding box center [615, 207] width 41 height 15
drag, startPoint x: 213, startPoint y: 207, endPoint x: 477, endPoint y: 249, distance: 267.2
click at [270, 205] on div "7:50 8:17 8:17 8:33 8:33 8:48 8:49 9:06 9:06 9:12 9:12 9:17 9:17 9:22 9:23 9:50…" at bounding box center [510, 182] width 765 height 68
click at [477, 249] on div " " at bounding box center [512, 266] width 759 height 35
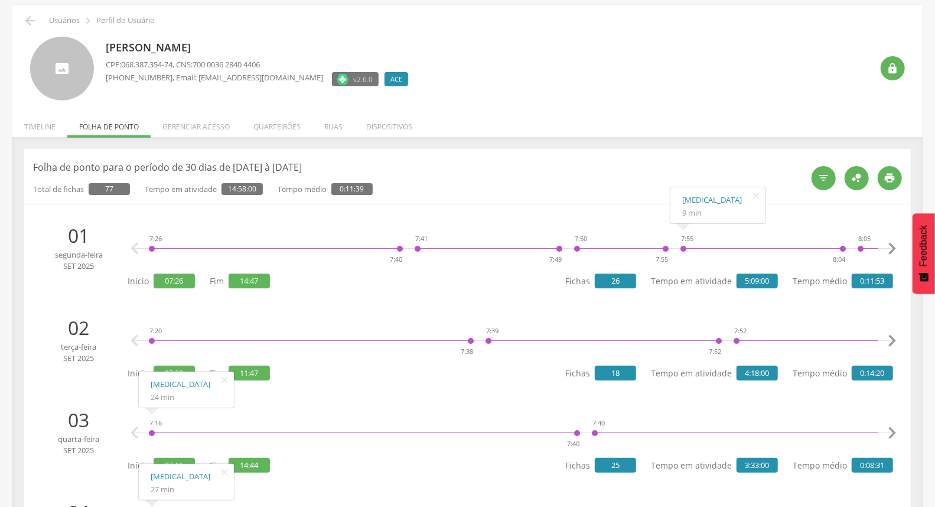
scroll to position [0, 0]
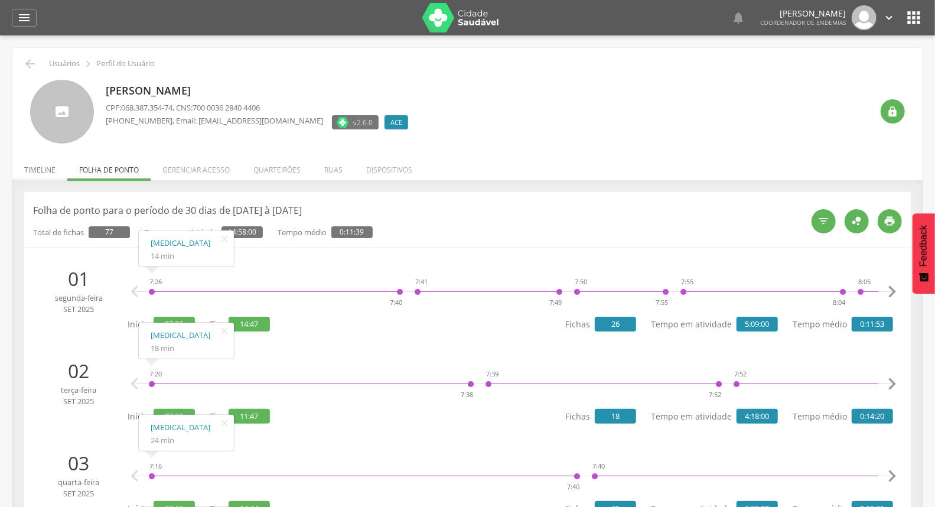
click at [48, 171] on li "Timeline" at bounding box center [39, 167] width 55 height 28
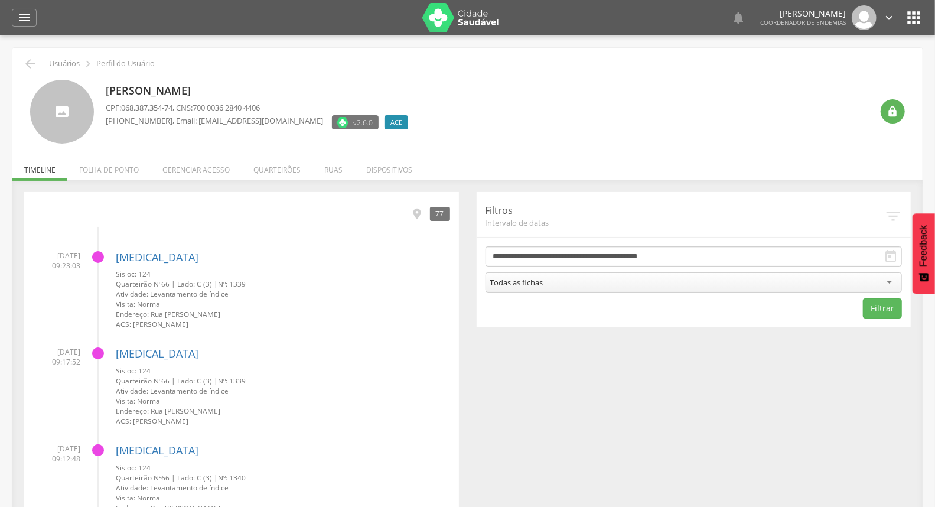
click at [22, 59] on div " Usuários  Perfil do Usuário" at bounding box center [467, 64] width 892 height 14
click at [35, 66] on icon "" at bounding box center [30, 64] width 14 height 14
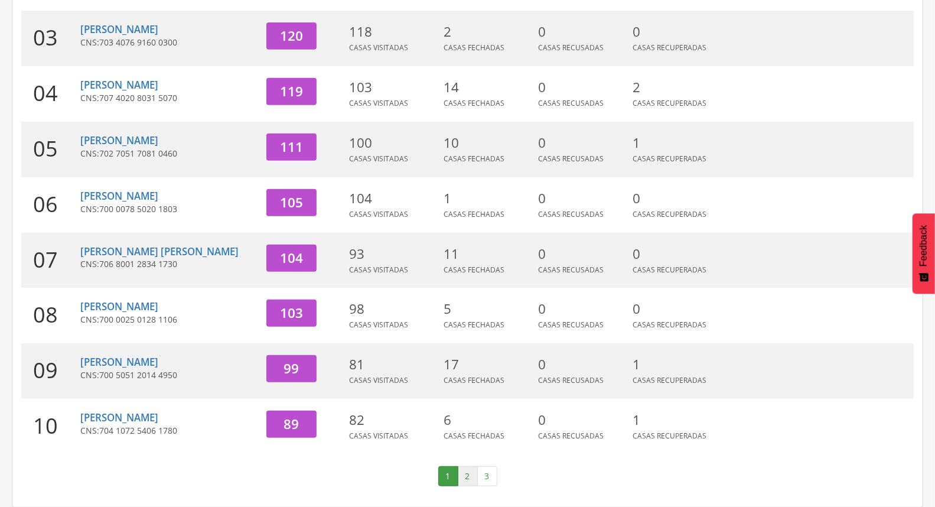
click at [465, 471] on link "2" at bounding box center [468, 476] width 20 height 20
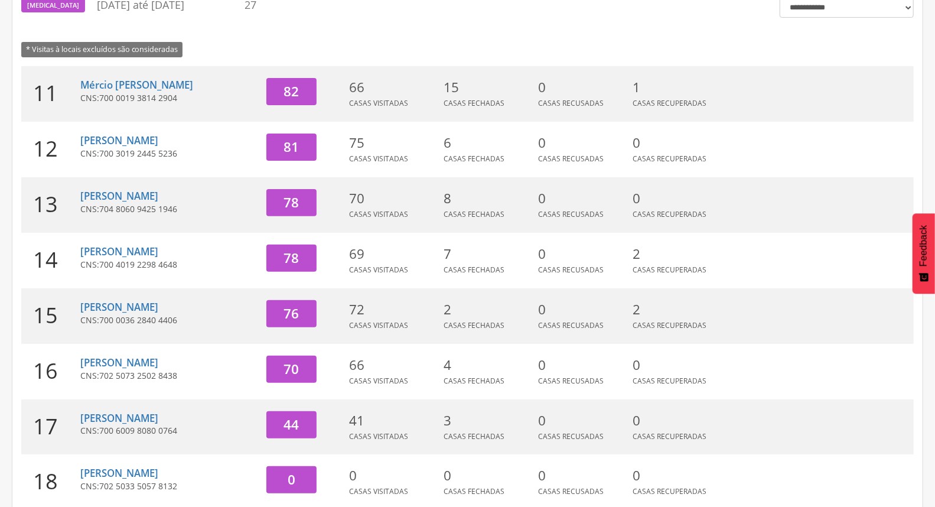
scroll to position [313, 0]
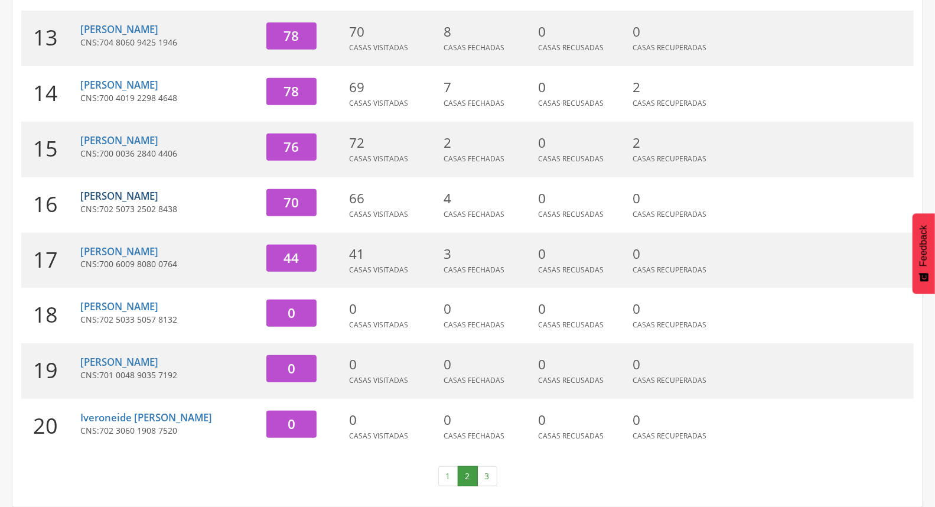
click at [142, 191] on link "Aristeu [PERSON_NAME]" at bounding box center [119, 196] width 78 height 14
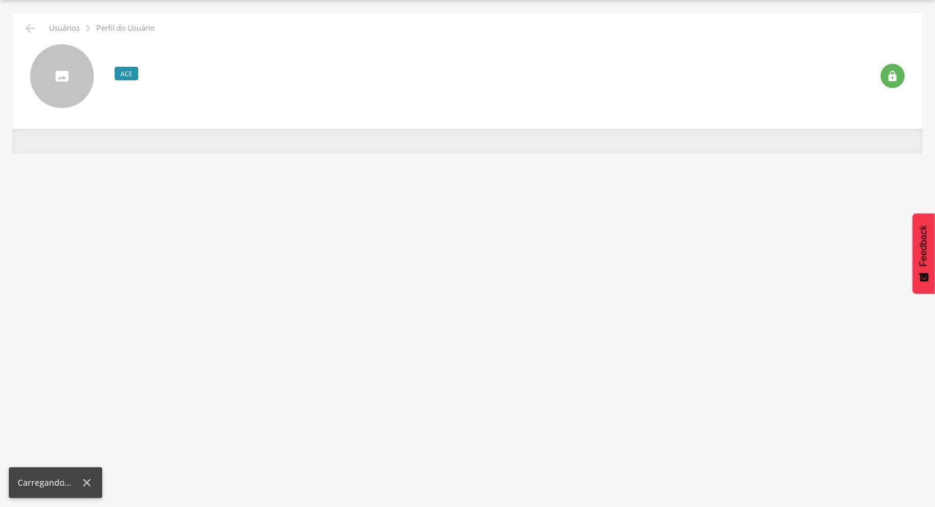
scroll to position [35, 0]
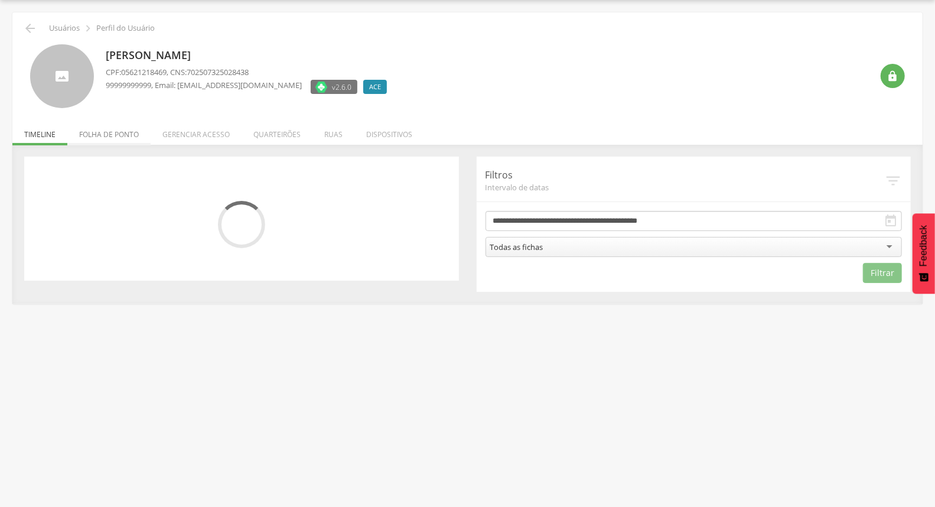
click at [121, 135] on li "Folha de ponto" at bounding box center [108, 131] width 83 height 28
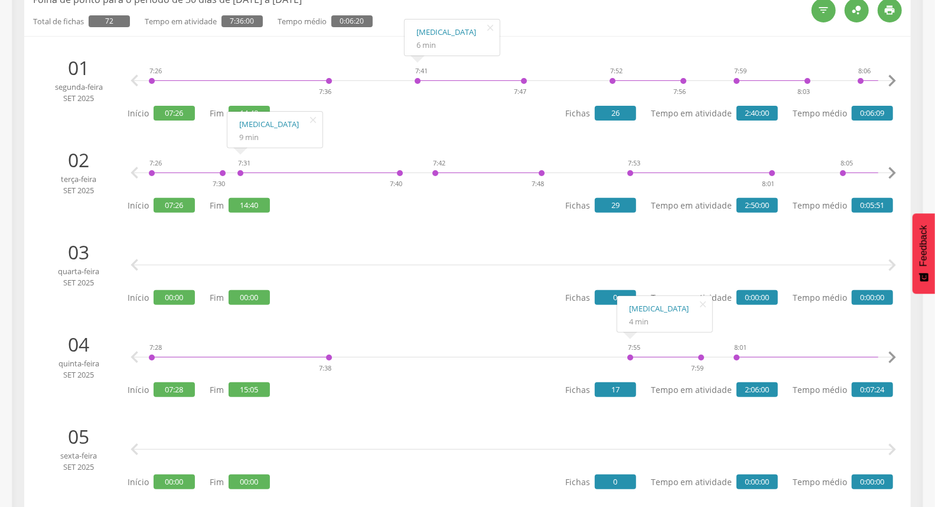
scroll to position [232, 0]
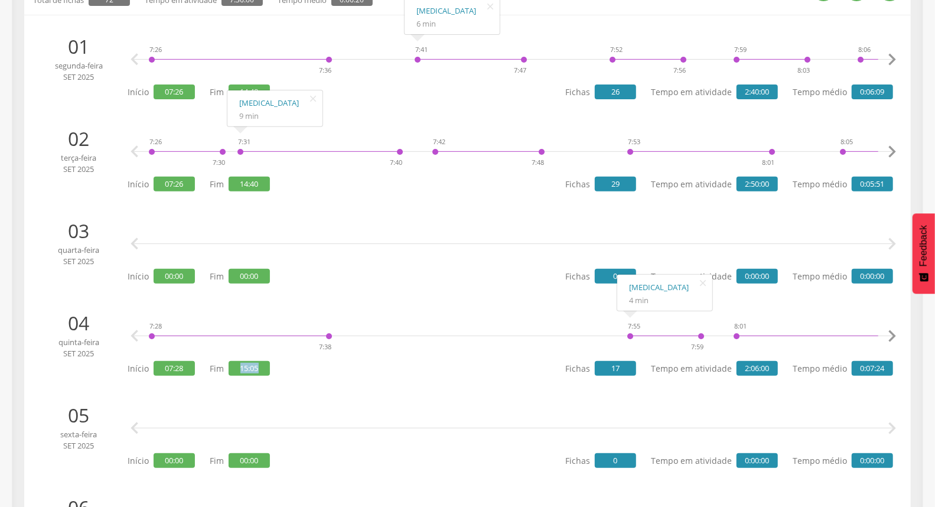
drag, startPoint x: 233, startPoint y: 368, endPoint x: 417, endPoint y: 353, distance: 184.3
click at [266, 368] on span "15:05" at bounding box center [248, 368] width 41 height 15
click at [890, 340] on icon "" at bounding box center [892, 336] width 24 height 24
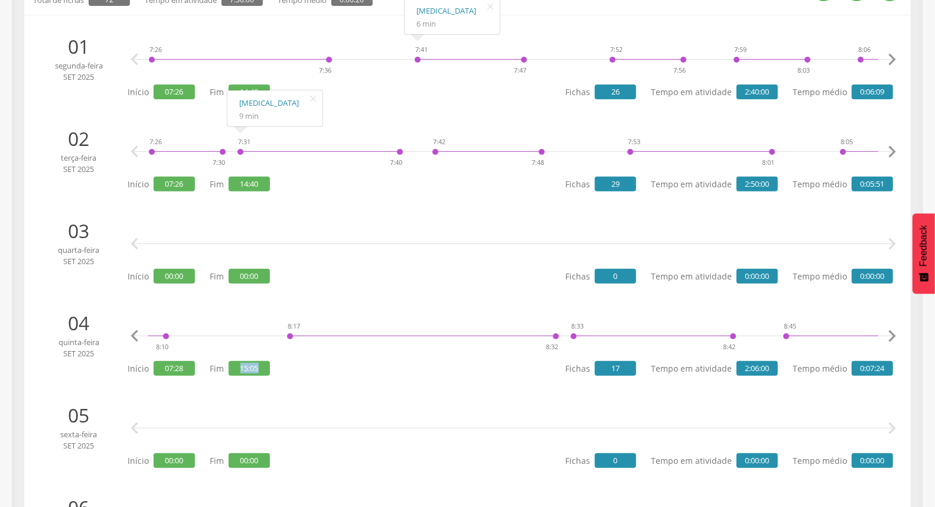
click at [890, 340] on icon "" at bounding box center [892, 336] width 24 height 24
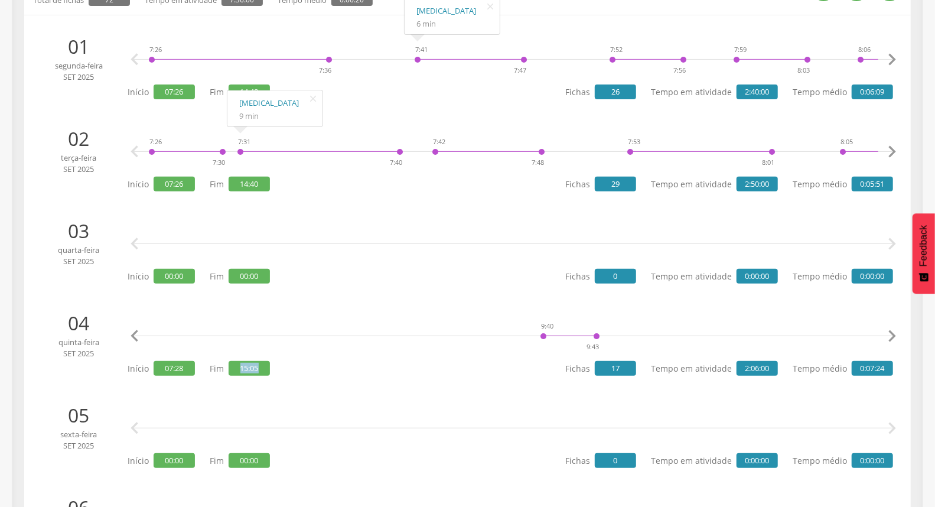
click at [890, 340] on icon "" at bounding box center [892, 336] width 24 height 24
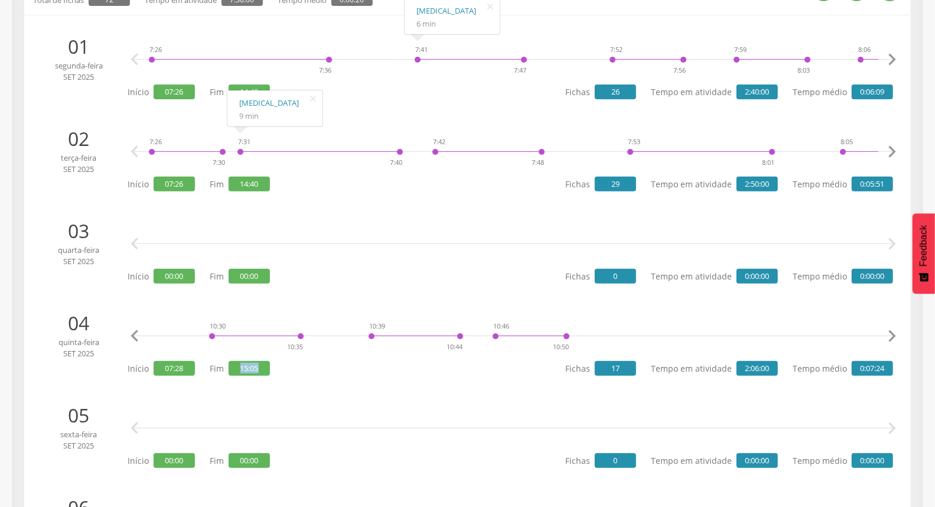
click at [890, 340] on icon "" at bounding box center [892, 336] width 24 height 24
click at [892, 340] on icon "" at bounding box center [892, 336] width 24 height 24
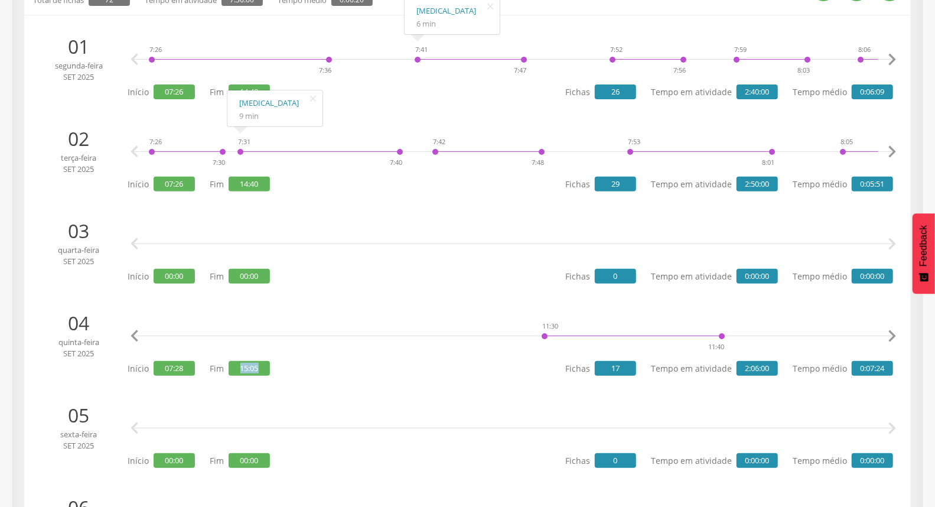
click at [892, 340] on icon "" at bounding box center [892, 336] width 24 height 24
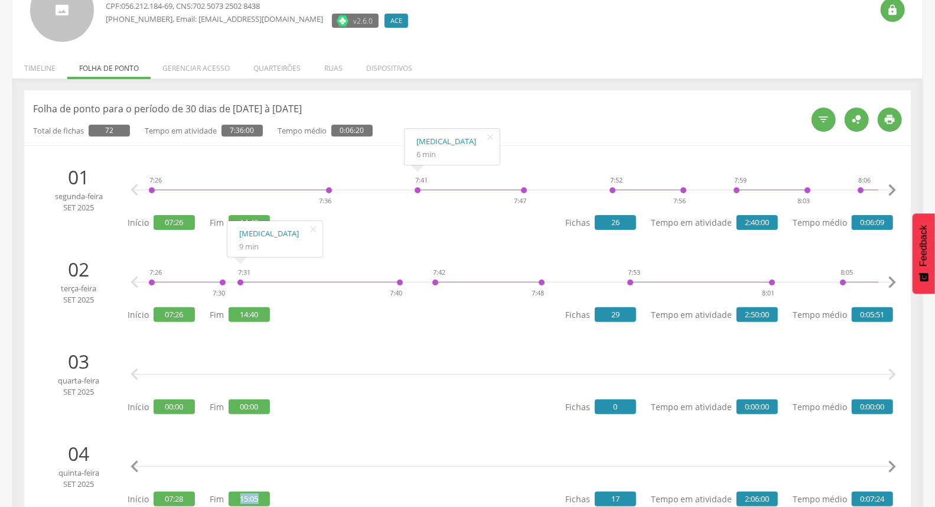
scroll to position [101, 0]
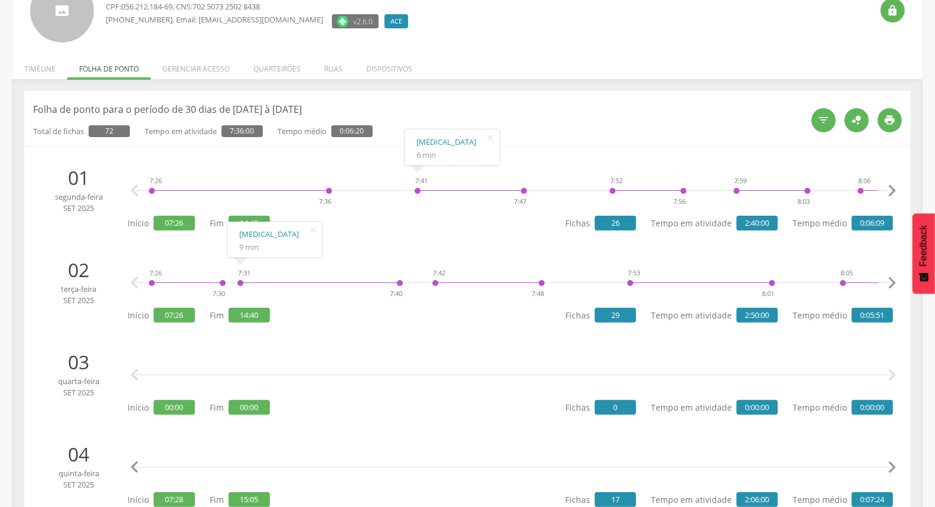
click at [458, 303] on div "7:26 7:30 7:31 7:40 7:42 7:48 7:53 8:01 8:05 8:10 8:20 8:27 8:28 8:37 8:41 8:49…" at bounding box center [510, 290] width 765 height 68
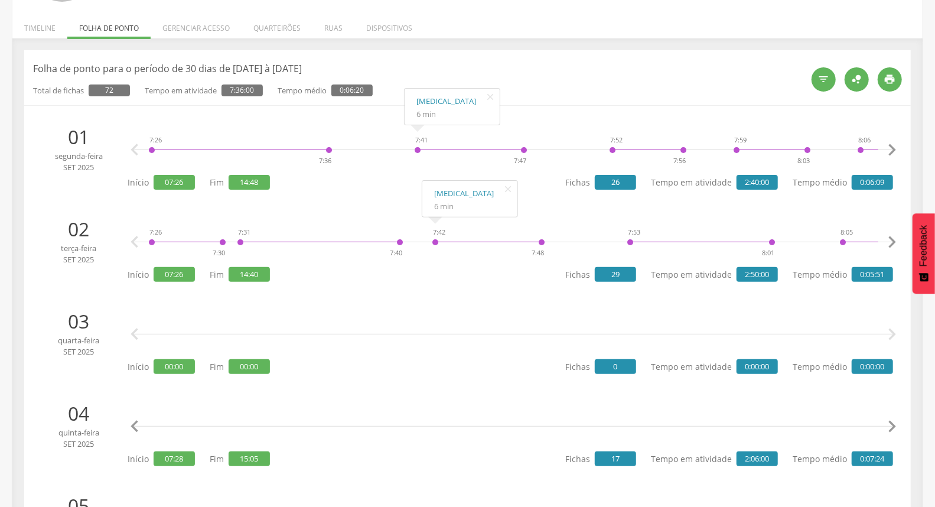
scroll to position [0, 0]
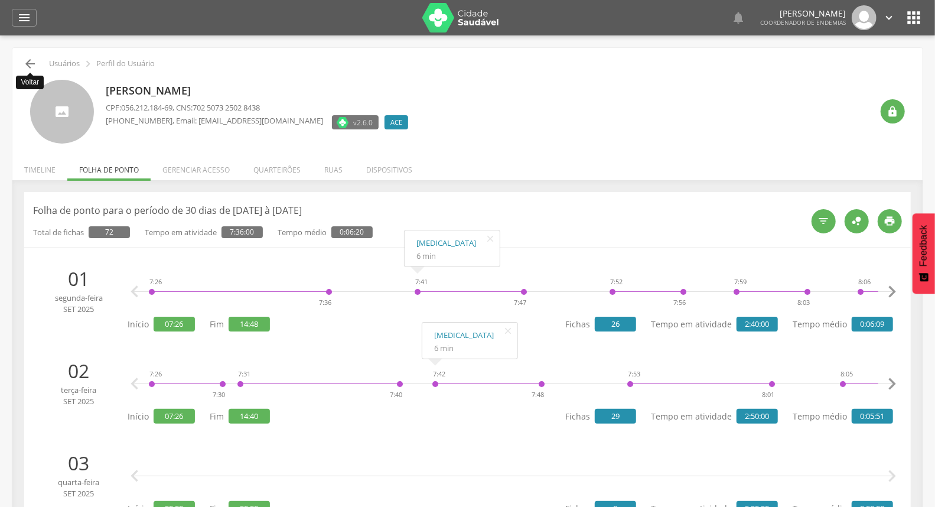
click at [28, 59] on icon "" at bounding box center [30, 64] width 14 height 14
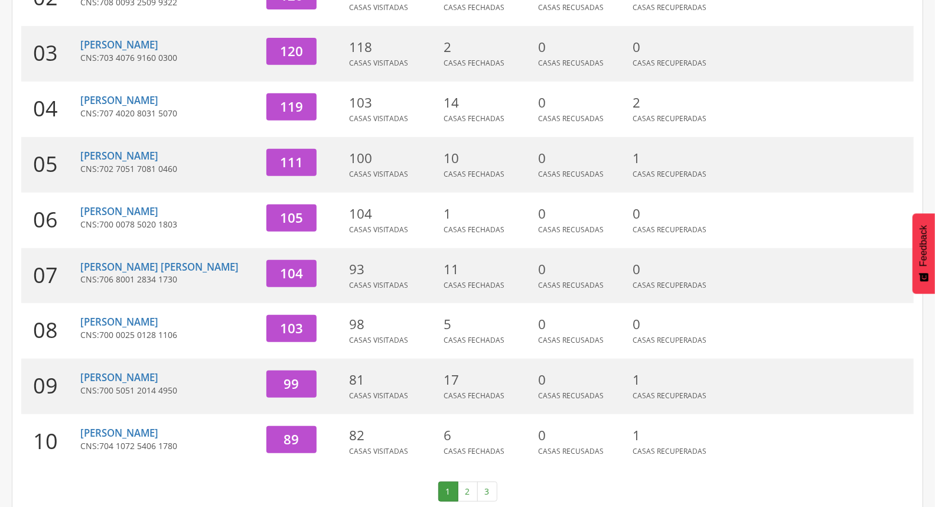
scroll to position [313, 0]
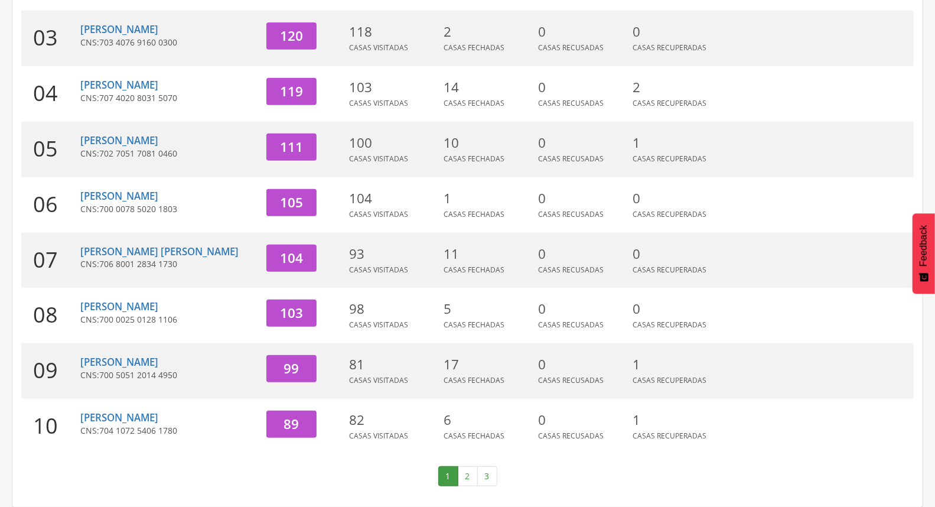
click at [466, 479] on link "2" at bounding box center [468, 476] width 20 height 20
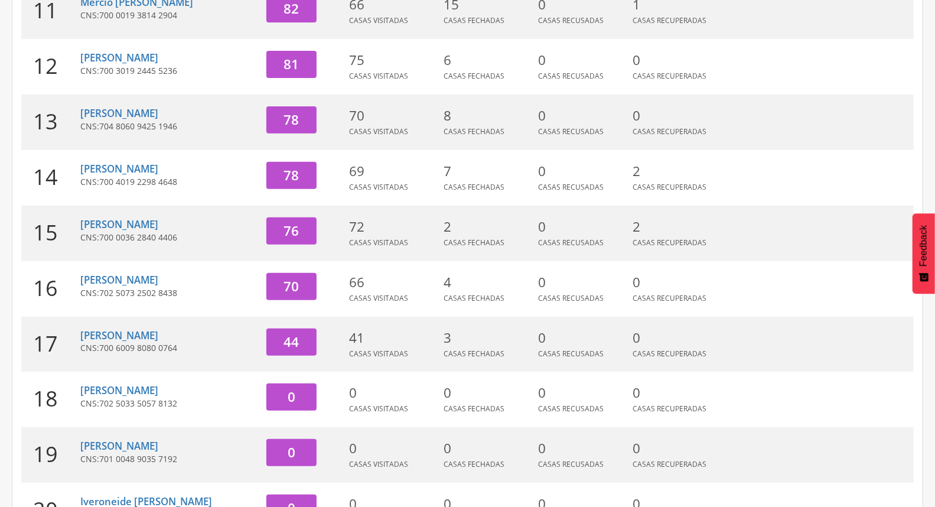
scroll to position [116, 0]
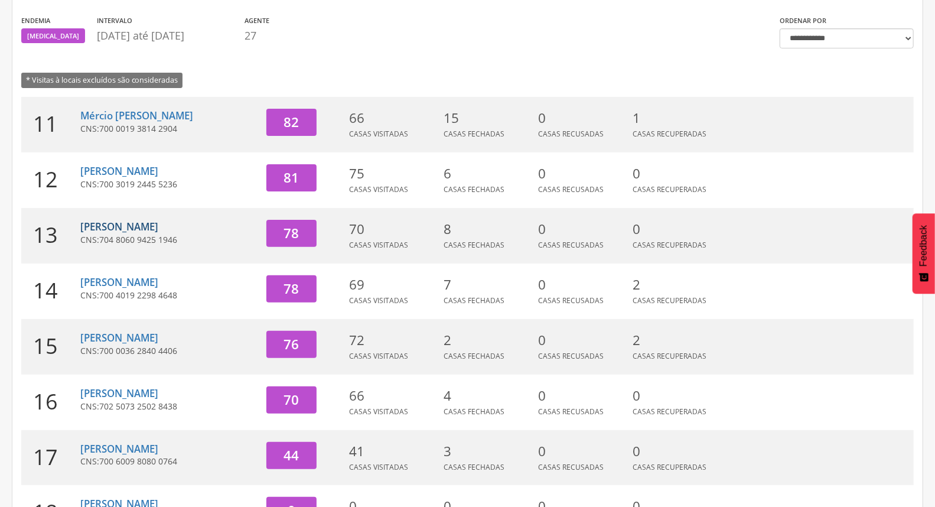
click at [139, 224] on link "[PERSON_NAME]" at bounding box center [119, 227] width 78 height 14
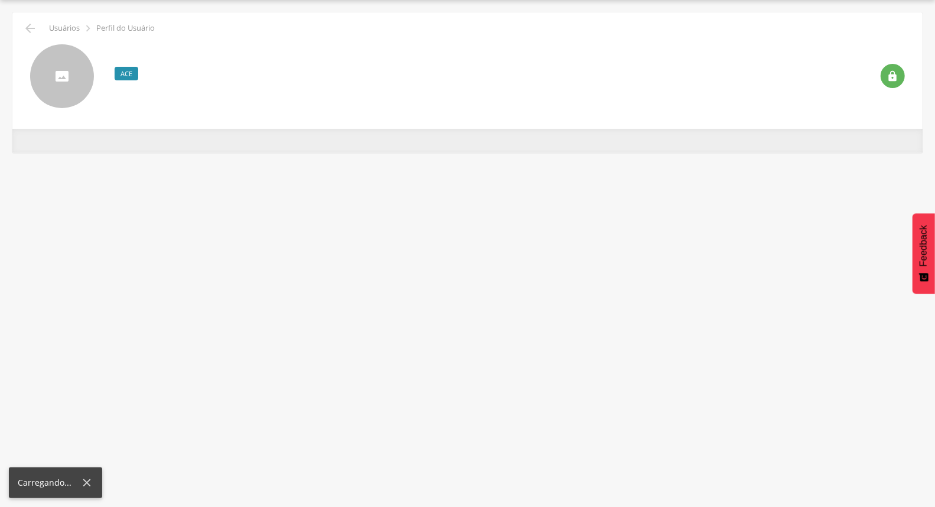
scroll to position [35, 0]
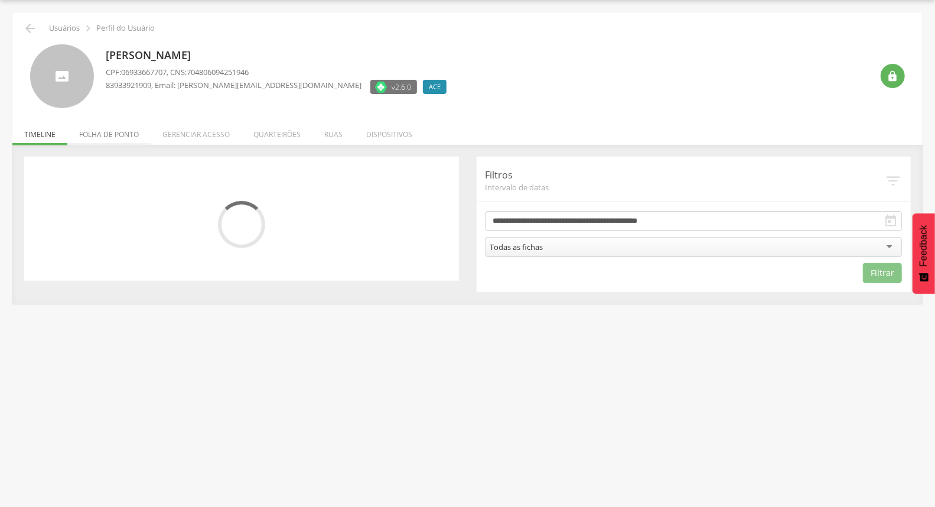
click at [116, 134] on li "Folha de ponto" at bounding box center [108, 131] width 83 height 28
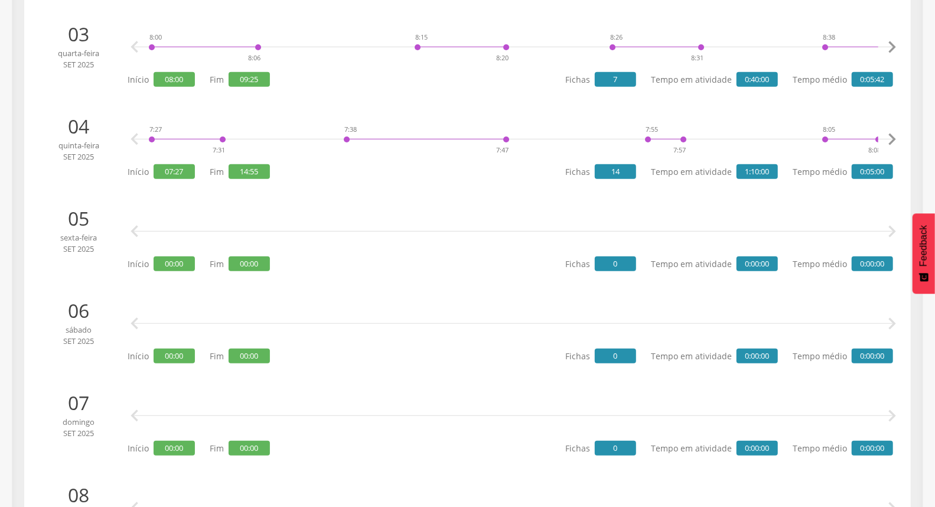
scroll to position [0, 0]
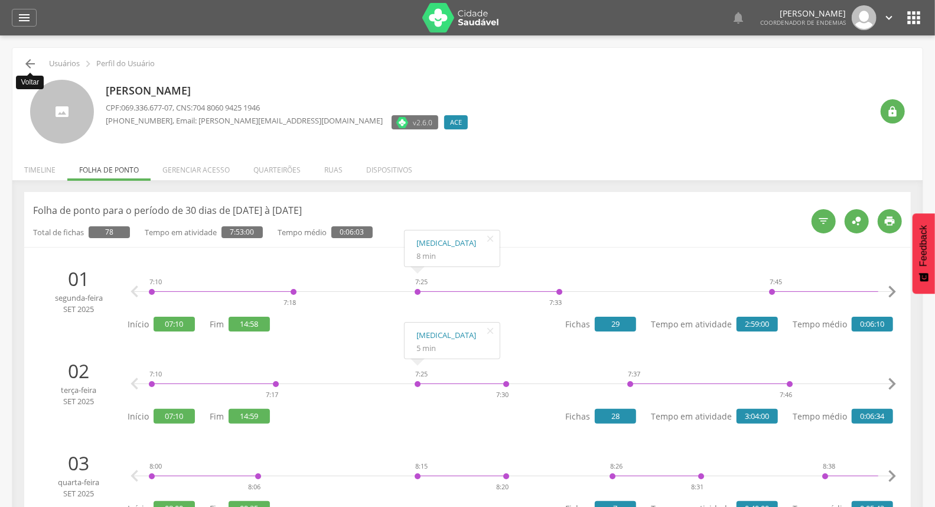
click at [25, 58] on icon "" at bounding box center [30, 64] width 14 height 14
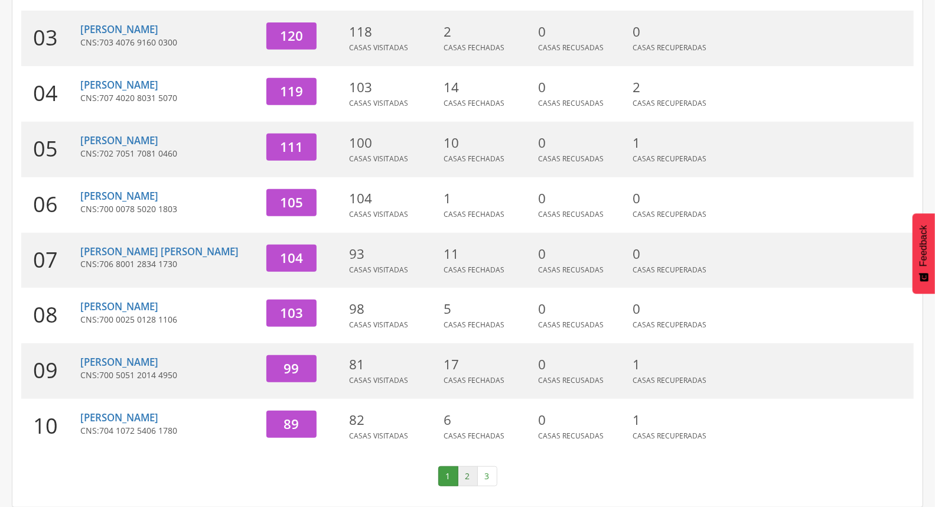
click at [467, 474] on link "2" at bounding box center [468, 476] width 20 height 20
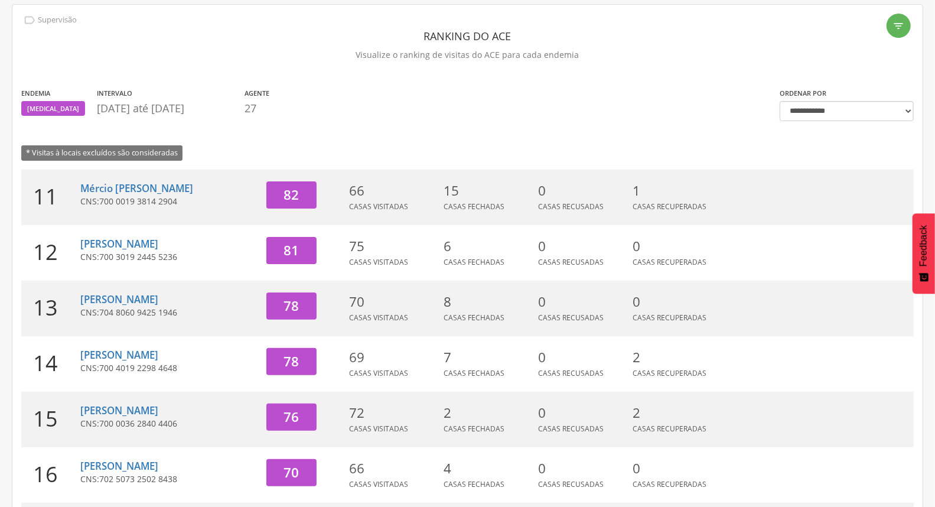
scroll to position [0, 0]
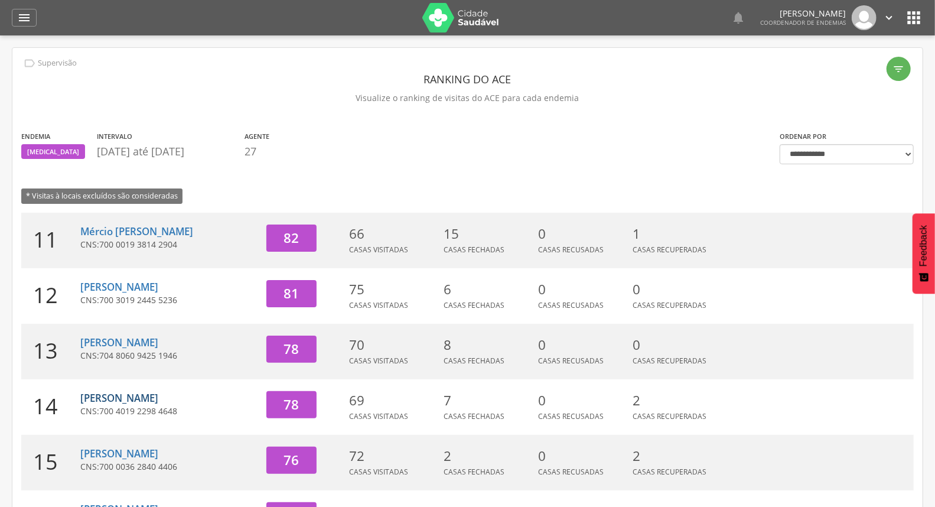
click at [127, 397] on link "[PERSON_NAME]" at bounding box center [119, 398] width 78 height 14
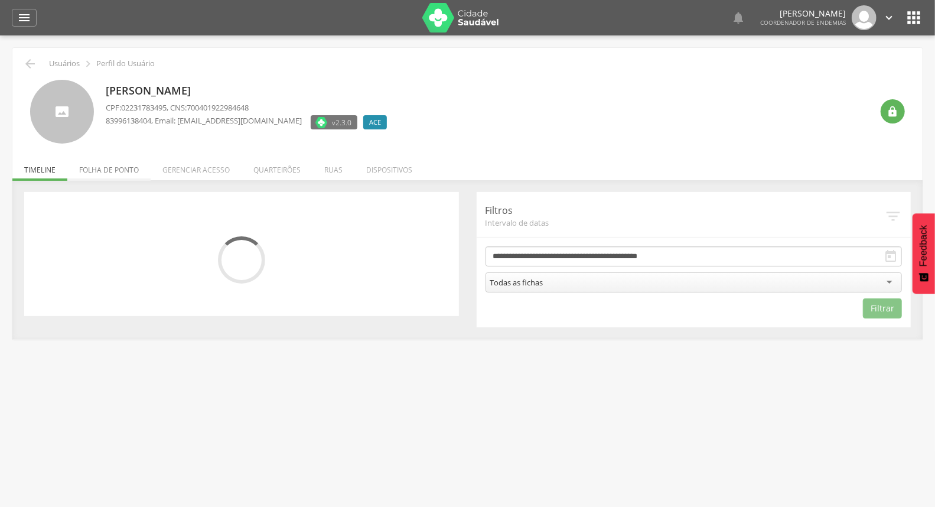
click at [129, 174] on li "Folha de ponto" at bounding box center [108, 167] width 83 height 28
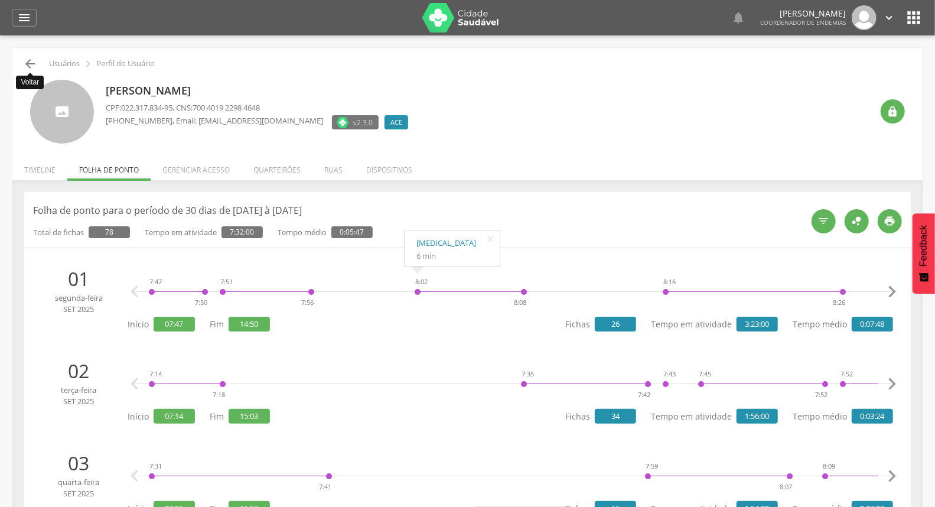
click at [24, 66] on icon "" at bounding box center [30, 64] width 14 height 14
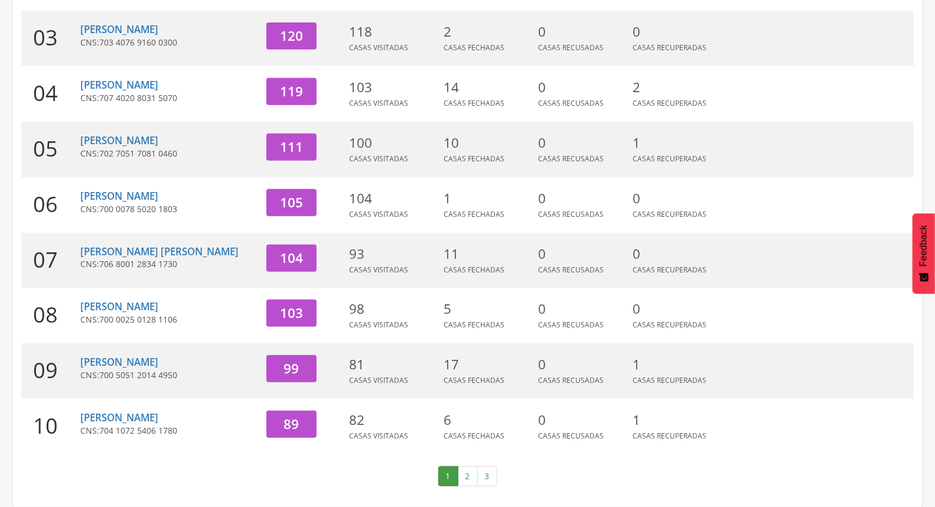
click at [468, 476] on link "2" at bounding box center [468, 476] width 20 height 20
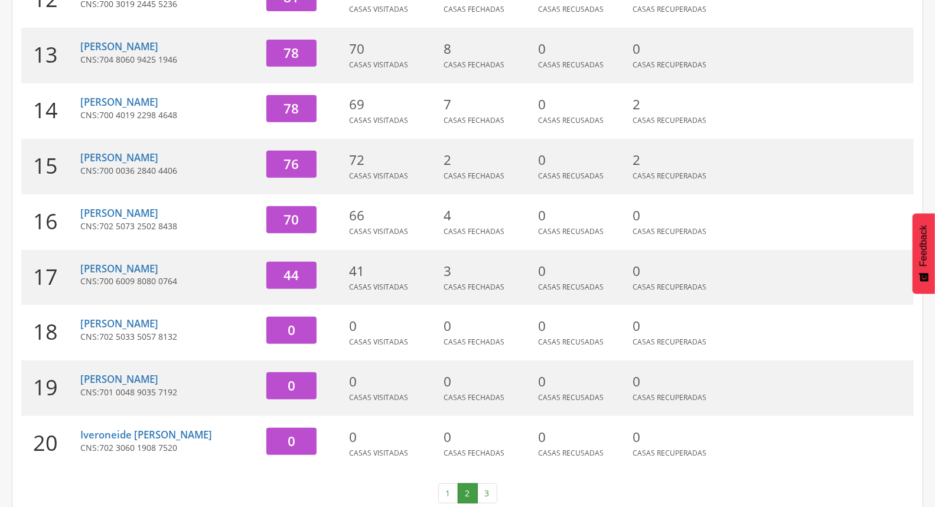
scroll to position [313, 0]
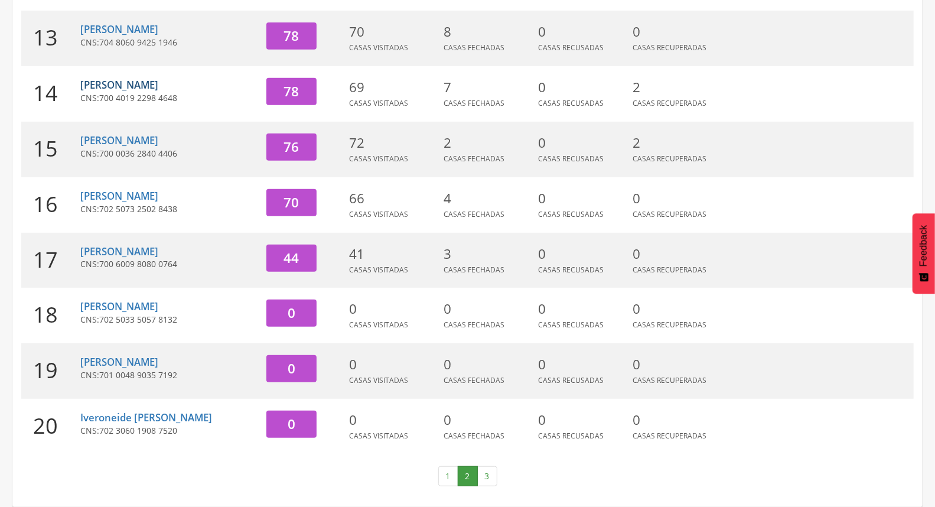
click at [145, 87] on link "[PERSON_NAME]" at bounding box center [119, 85] width 78 height 14
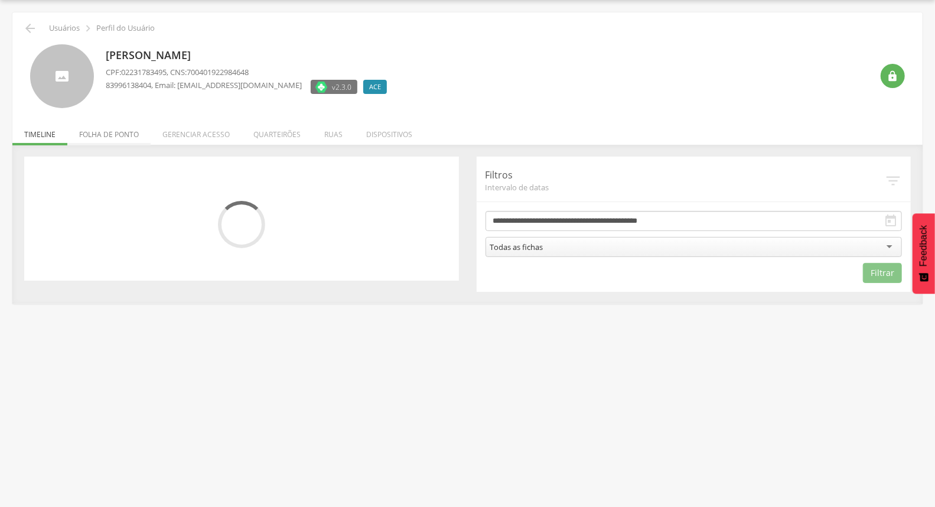
click at [101, 132] on li "Folha de ponto" at bounding box center [108, 131] width 83 height 28
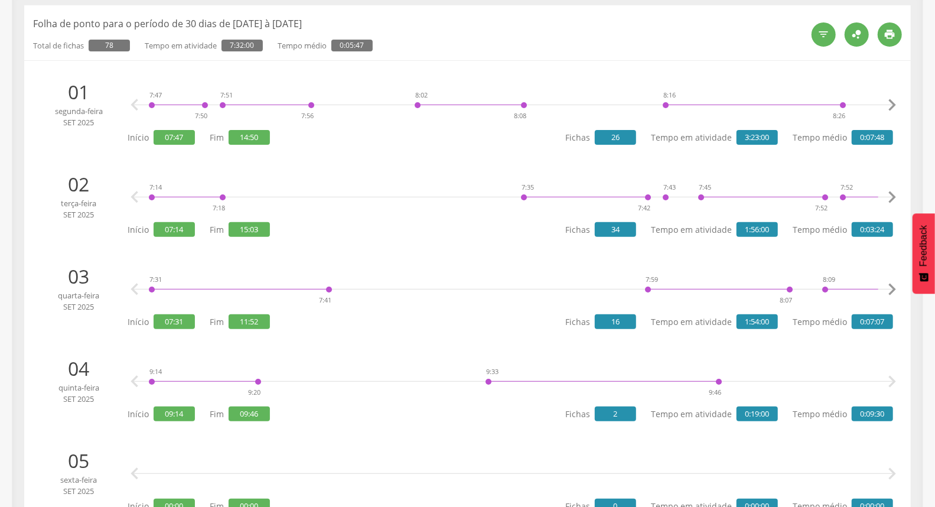
scroll to position [298, 0]
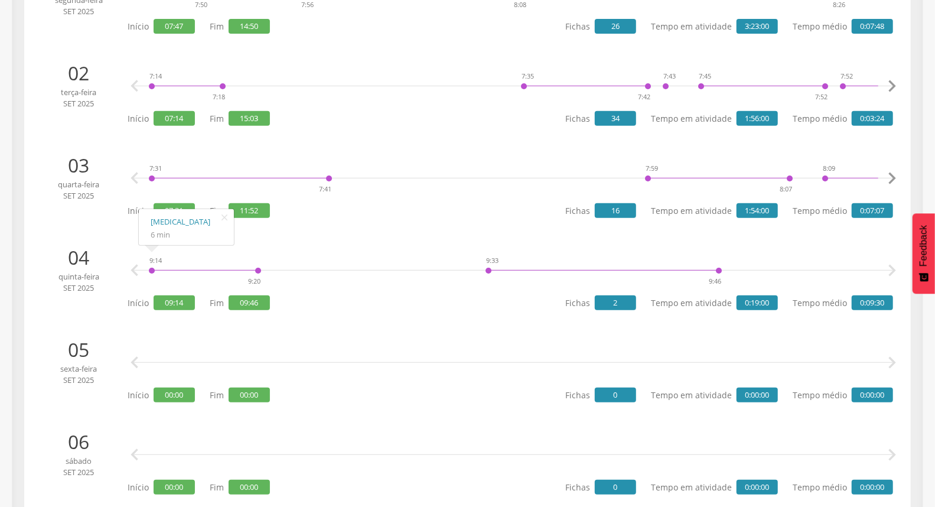
drag, startPoint x: 150, startPoint y: 305, endPoint x: 175, endPoint y: 300, distance: 25.2
click at [175, 300] on p "Início 09:14" at bounding box center [161, 302] width 67 height 15
drag, startPoint x: 234, startPoint y: 303, endPoint x: 363, endPoint y: 290, distance: 128.8
click at [297, 293] on div "9:14 9:20 9:33 9:46 Dengue 6 min    Início 09:14 Fim 09:46 Fichas 2 Tempo em…" at bounding box center [510, 278] width 765 height 68
click at [603, 311] on div "Fichas 2 Tempo em atividade 0:19:00 Tempo médio 0:09:30" at bounding box center [729, 302] width 328 height 23
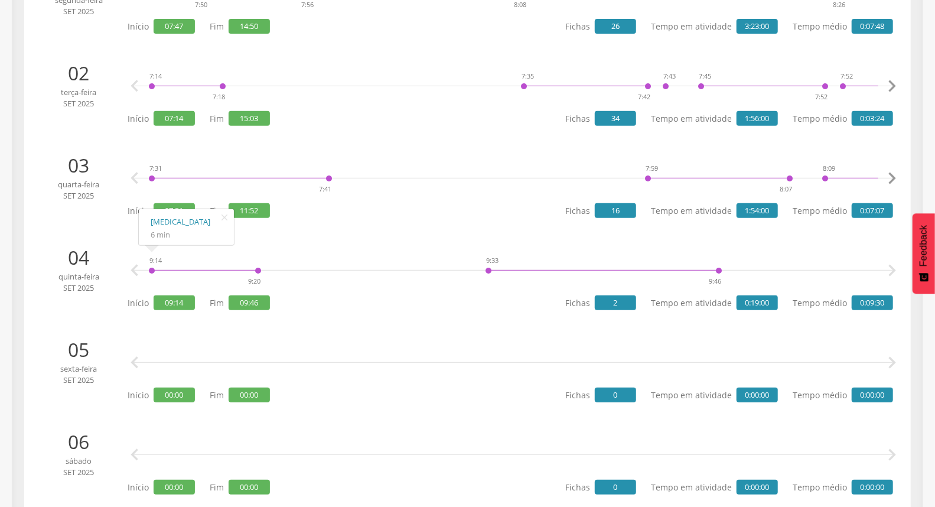
scroll to position [0, 0]
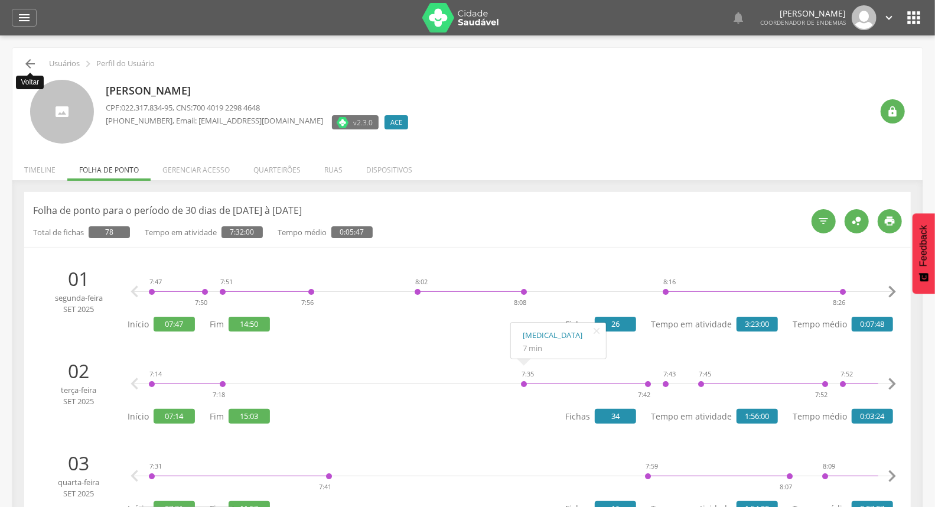
click at [25, 66] on icon "" at bounding box center [30, 64] width 14 height 14
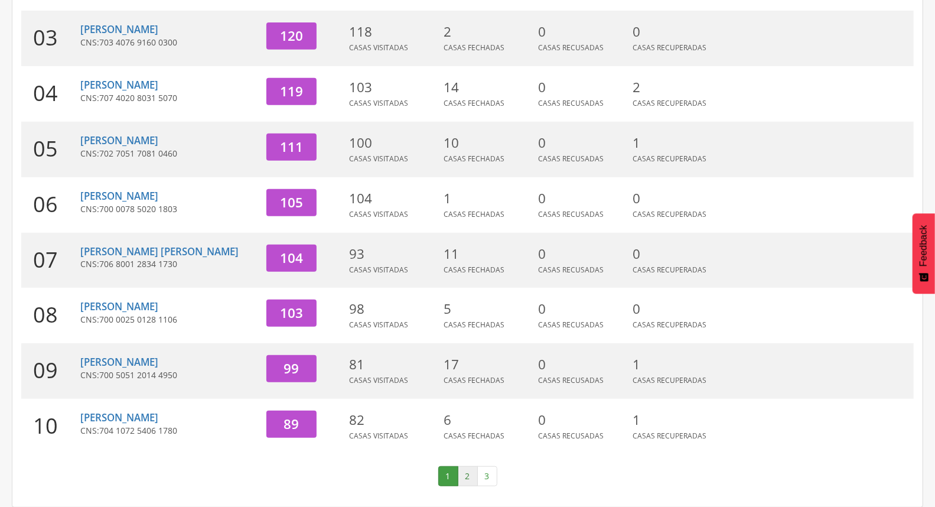
click at [471, 468] on link "2" at bounding box center [468, 476] width 20 height 20
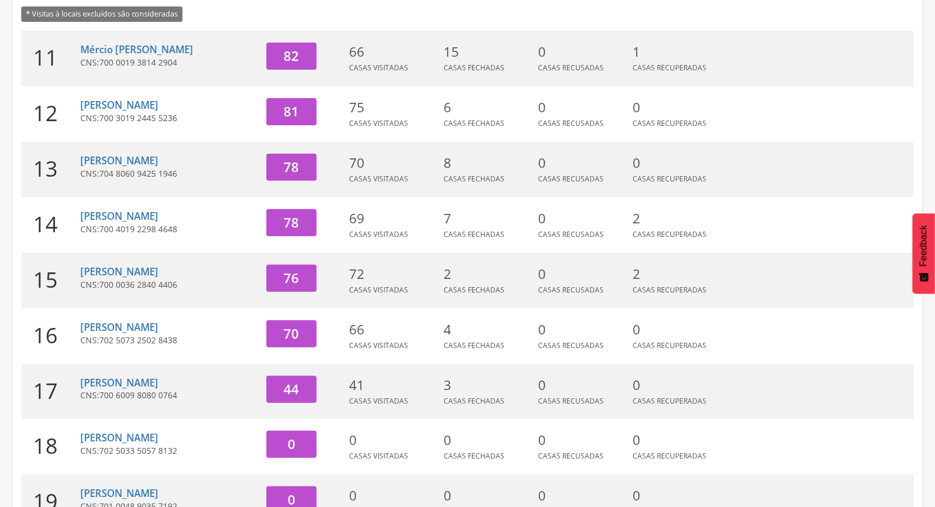
scroll to position [181, 0]
click at [105, 103] on link "[PERSON_NAME]" at bounding box center [119, 106] width 78 height 14
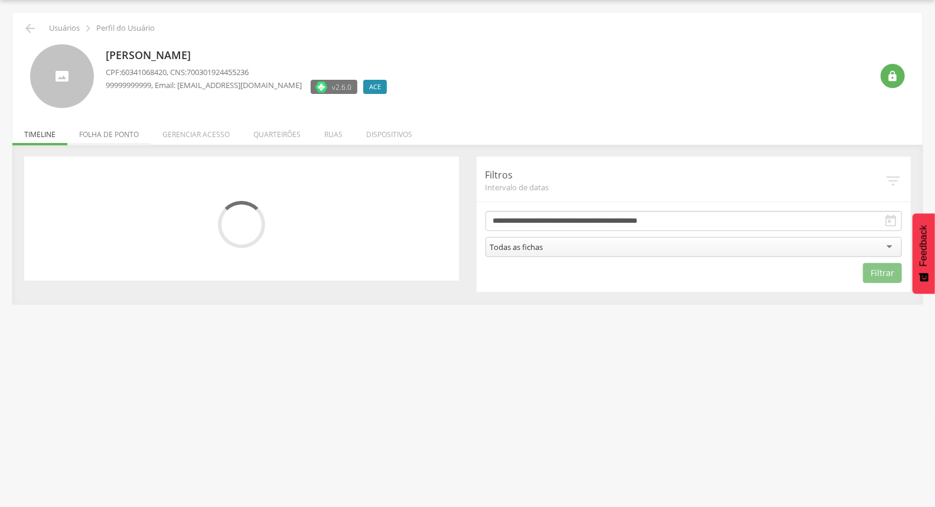
drag, startPoint x: 112, startPoint y: 136, endPoint x: 132, endPoint y: 131, distance: 20.6
click at [113, 135] on li "Folha de ponto" at bounding box center [108, 131] width 83 height 28
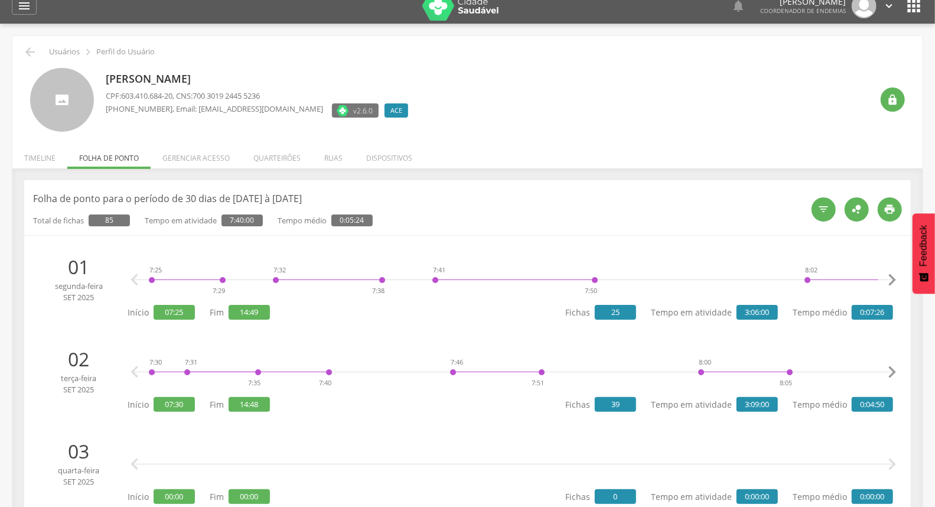
scroll to position [0, 0]
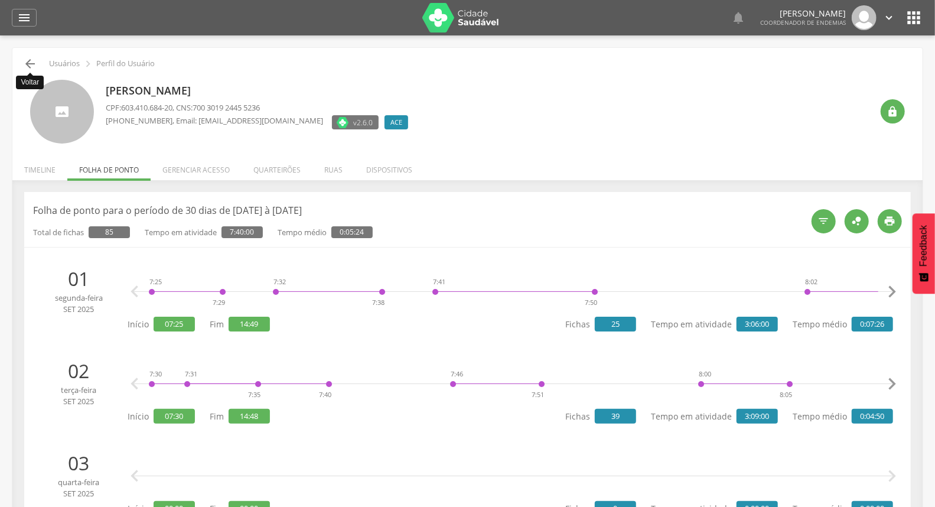
click at [27, 61] on icon "" at bounding box center [30, 64] width 14 height 14
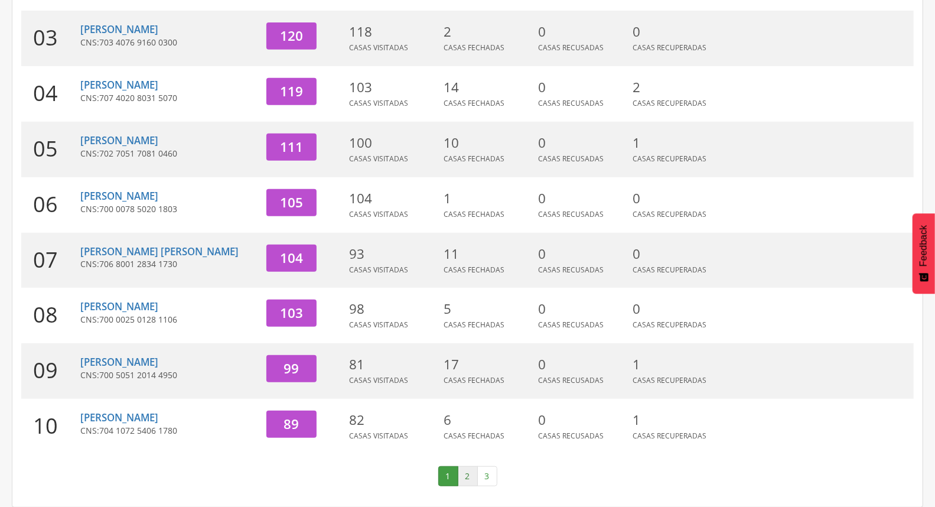
click at [468, 479] on link "2" at bounding box center [468, 476] width 20 height 20
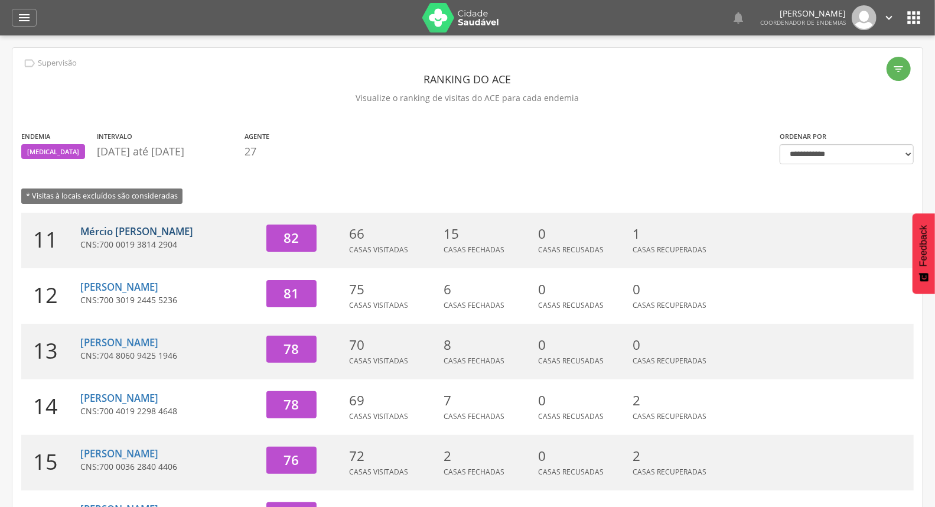
click at [146, 226] on link "Mércio [PERSON_NAME]" at bounding box center [136, 231] width 113 height 14
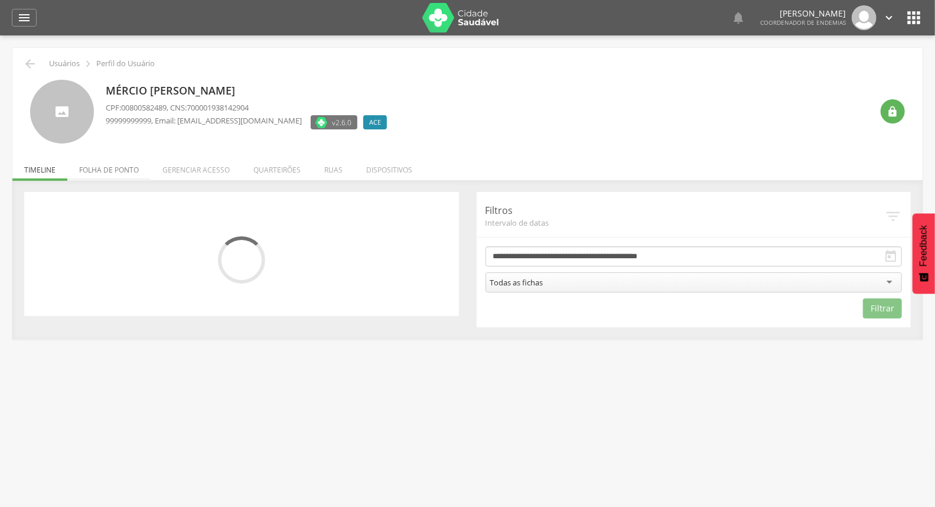
click at [128, 171] on li "Folha de ponto" at bounding box center [108, 167] width 83 height 28
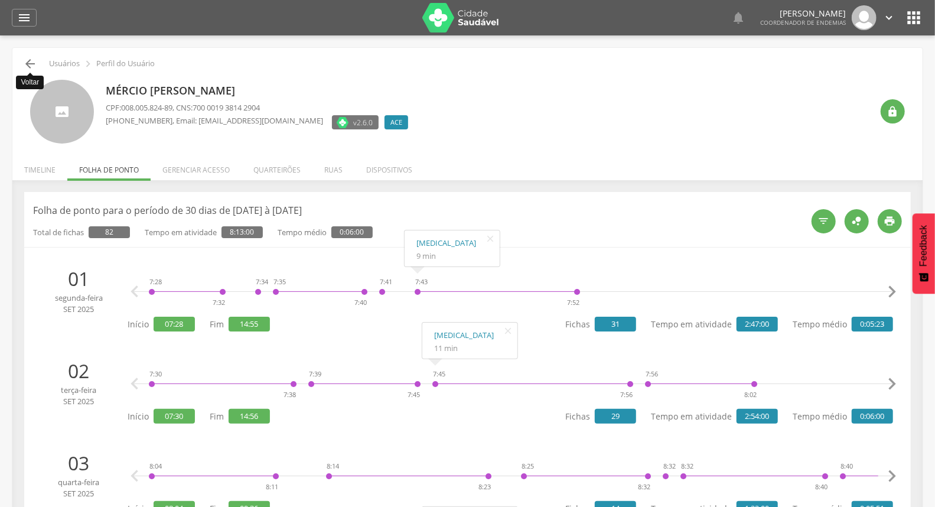
click at [33, 67] on icon "" at bounding box center [30, 64] width 14 height 14
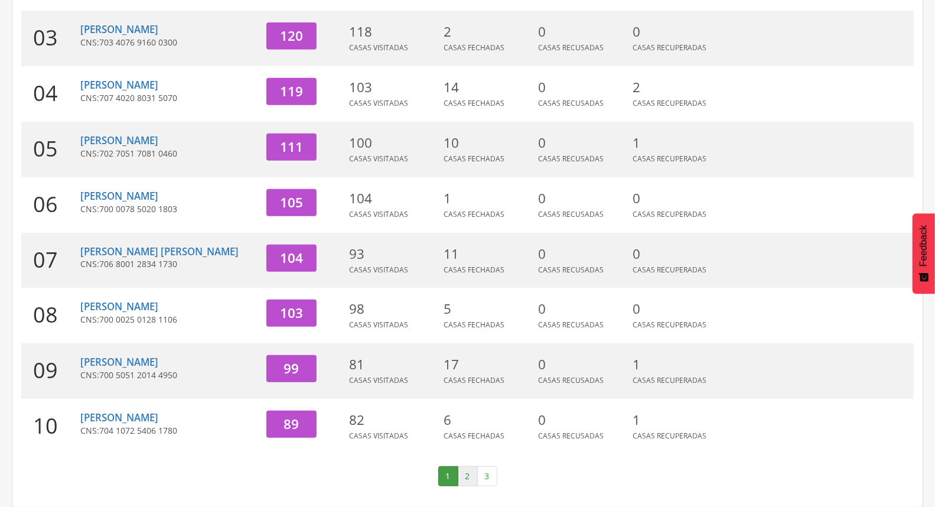
click at [468, 474] on link "2" at bounding box center [468, 476] width 20 height 20
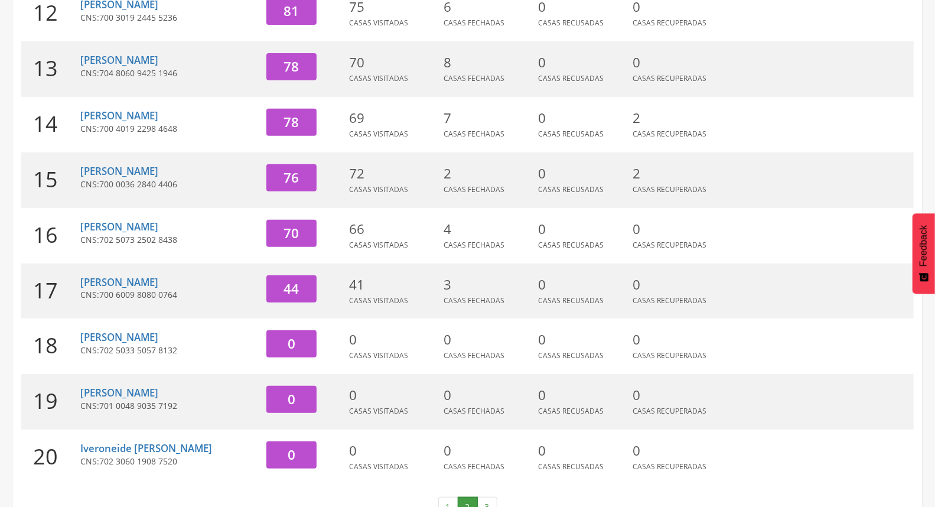
scroll to position [313, 0]
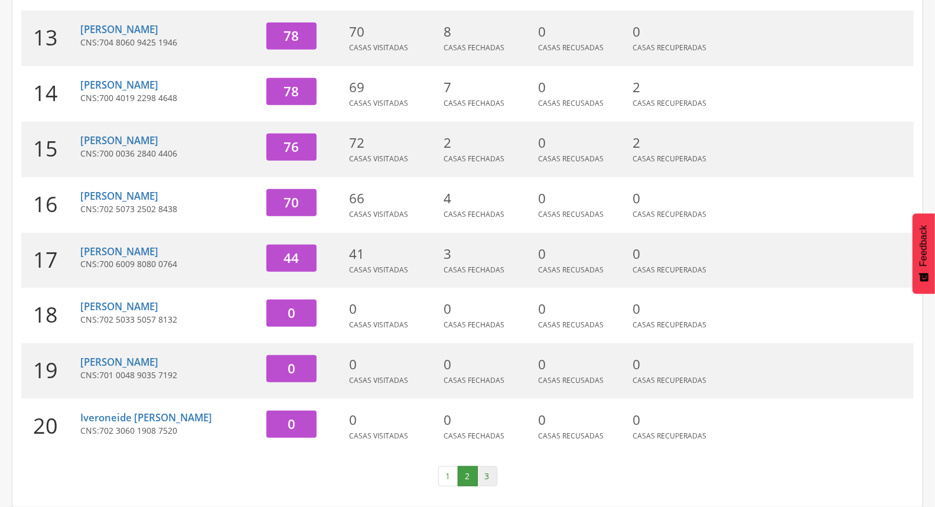
click at [487, 476] on link "3" at bounding box center [487, 476] width 20 height 20
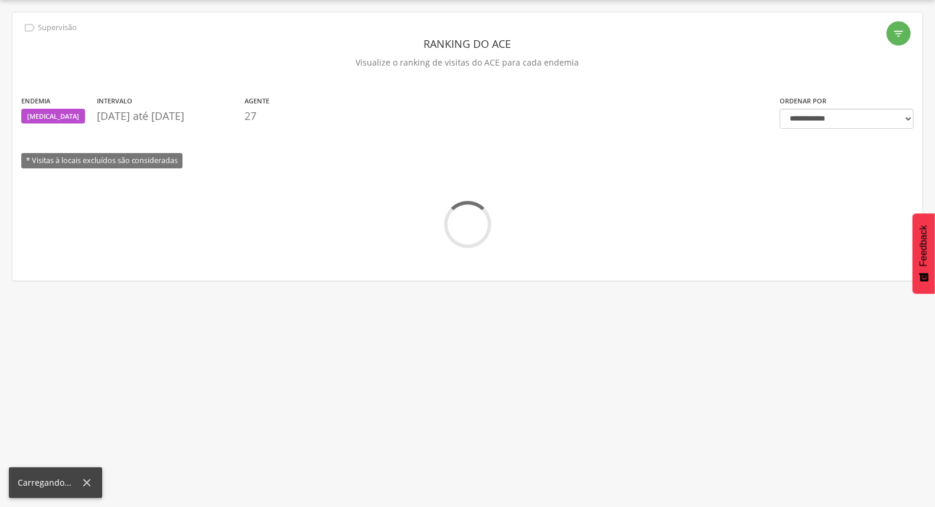
scroll to position [146, 0]
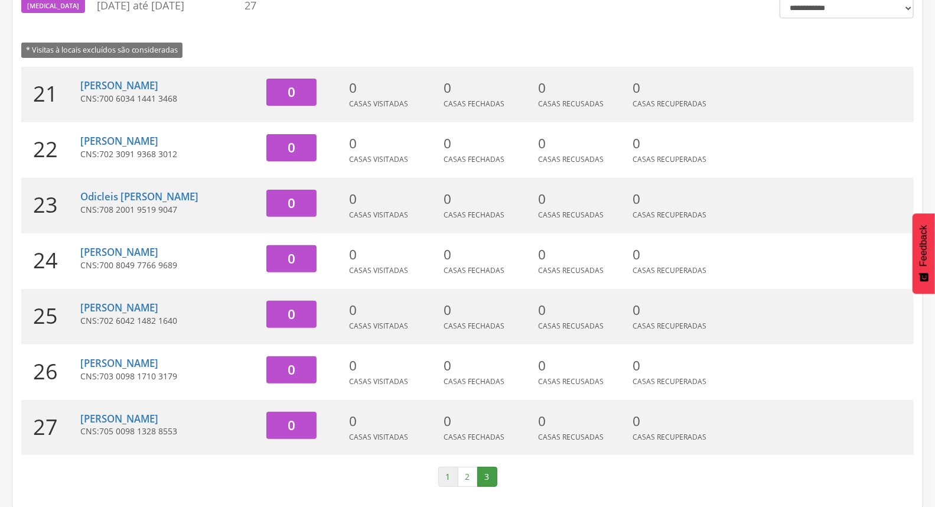
click at [444, 476] on link "1" at bounding box center [448, 476] width 20 height 20
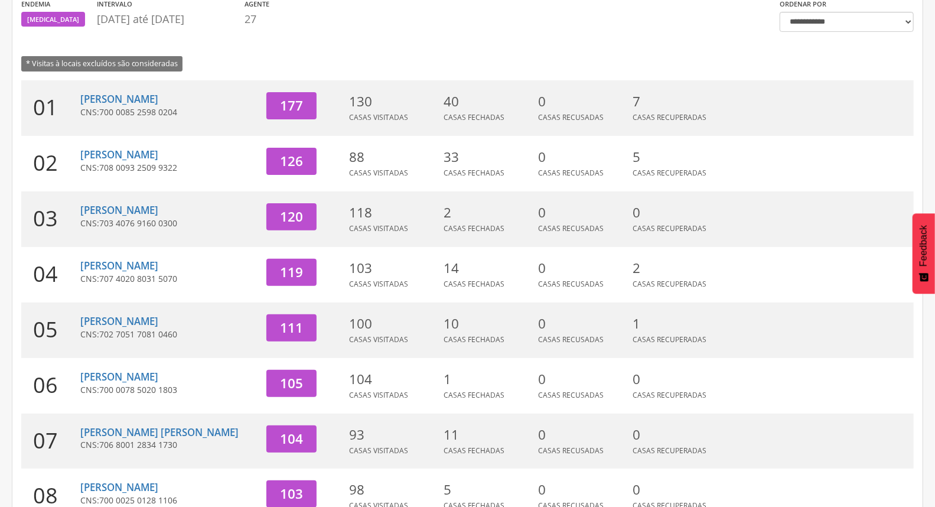
scroll to position [0, 0]
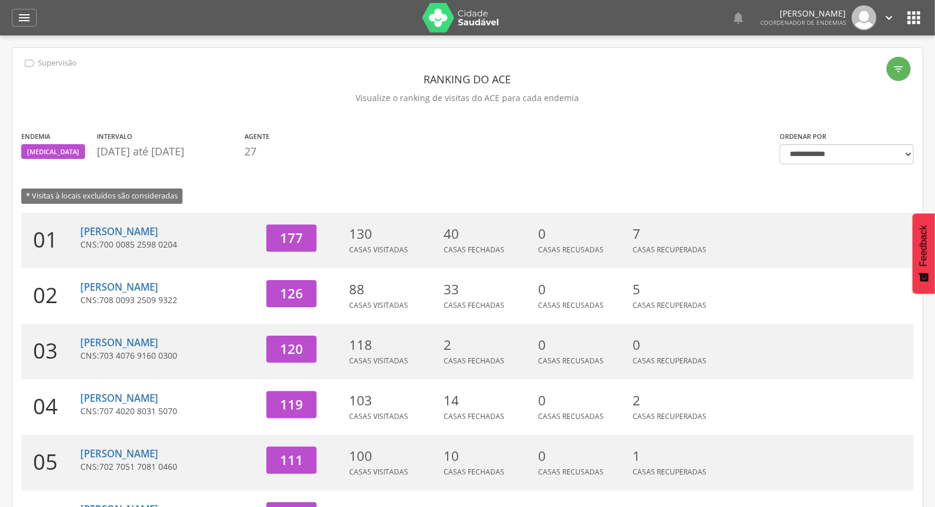
click at [892, 18] on icon "" at bounding box center [888, 17] width 13 height 13
click at [837, 64] on link "Sair" at bounding box center [847, 68] width 93 height 15
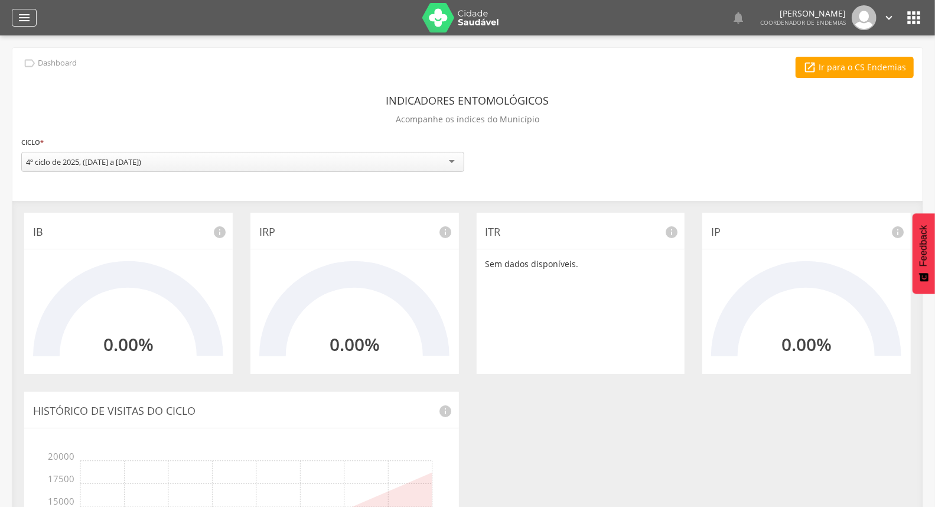
click at [28, 15] on icon "" at bounding box center [24, 18] width 14 height 14
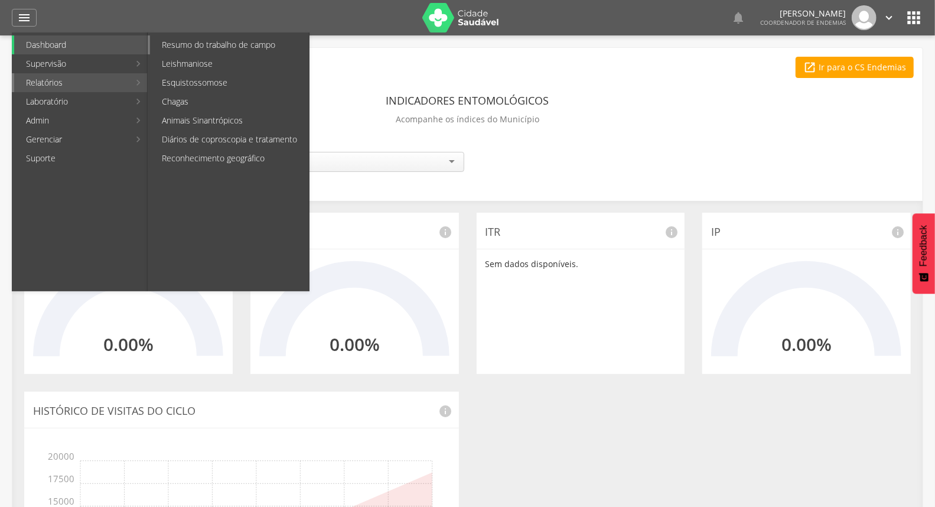
click at [217, 48] on link "Resumo do trabalho de campo" at bounding box center [229, 44] width 159 height 19
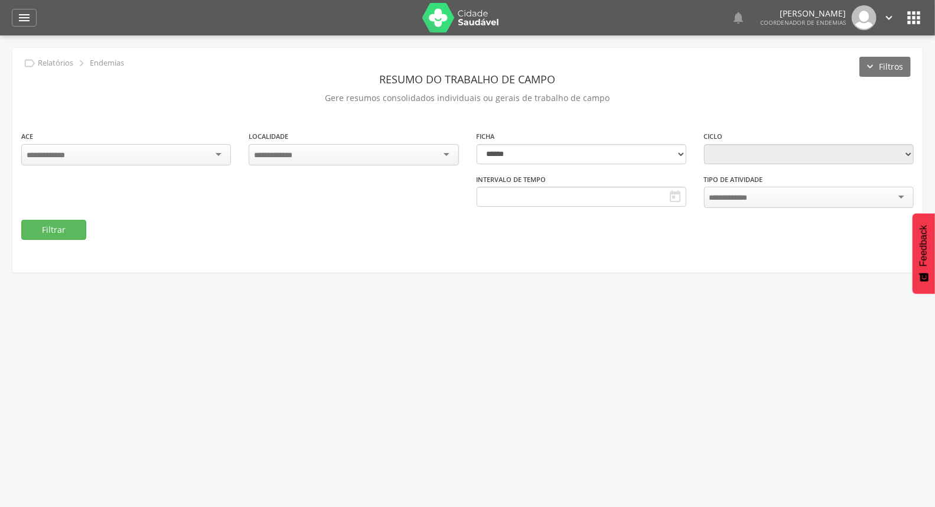
type input "**********"
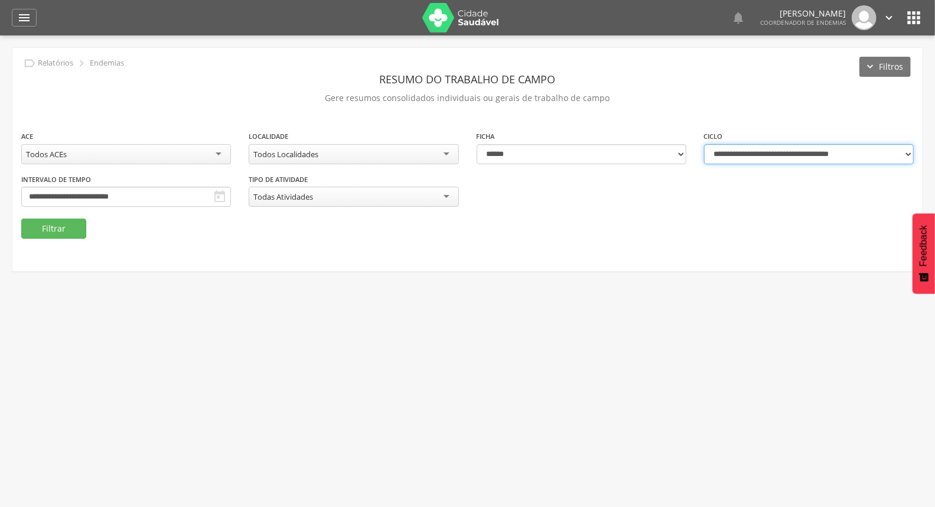
drag, startPoint x: 766, startPoint y: 149, endPoint x: 759, endPoint y: 152, distance: 8.2
click at [766, 149] on select "**********" at bounding box center [809, 154] width 210 height 20
select select "**********"
click at [704, 144] on select "**********" at bounding box center [809, 154] width 210 height 20
type input "**********"
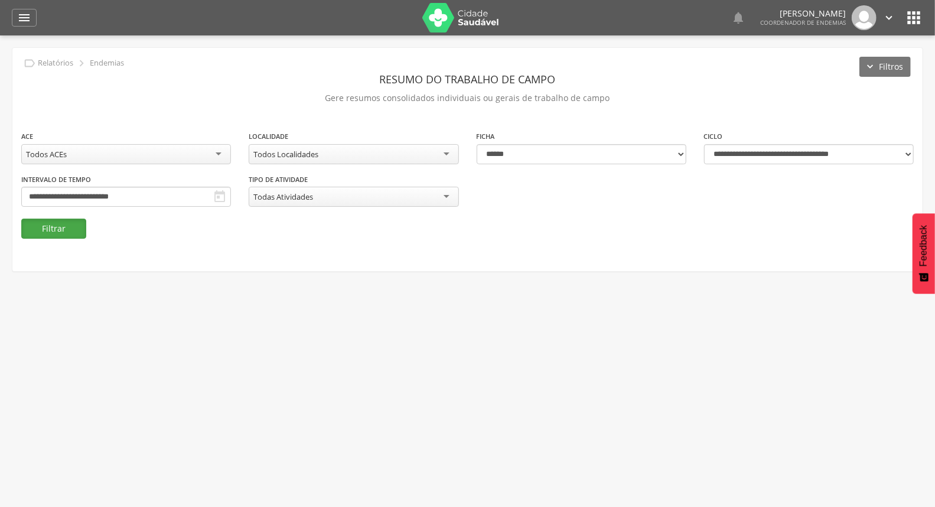
click at [77, 231] on button "Filtrar" at bounding box center [53, 228] width 65 height 20
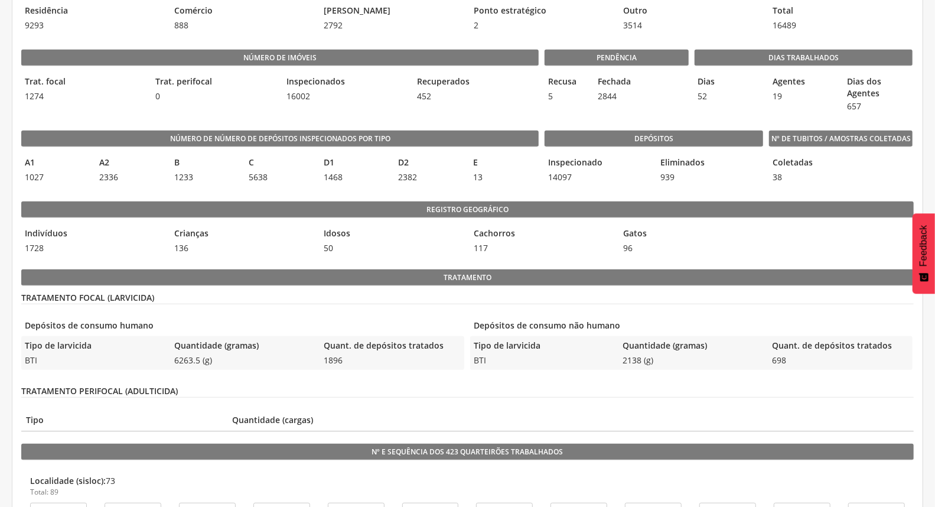
scroll to position [393, 0]
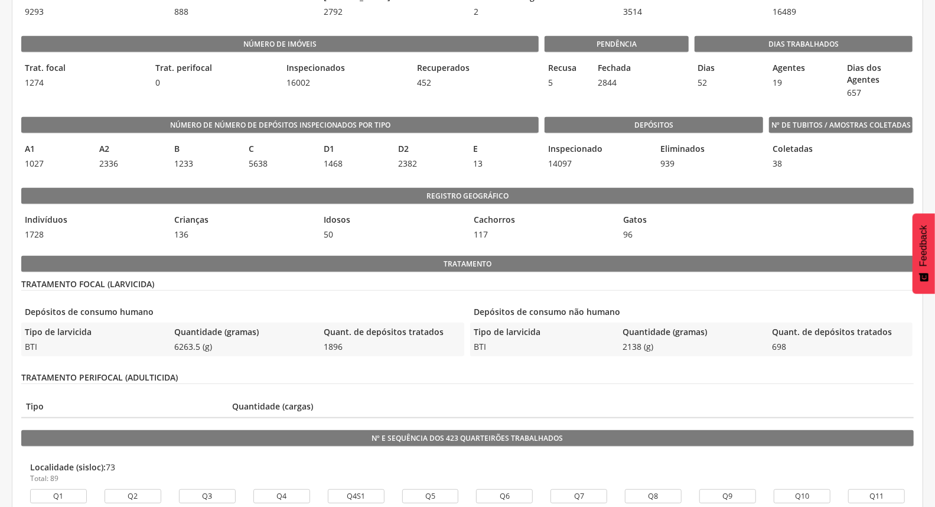
click at [754, 357] on div "Depósitos de consumo não humano Tipo de larvicida BTI Quantidade (gramas) 2138 …" at bounding box center [691, 332] width 443 height 60
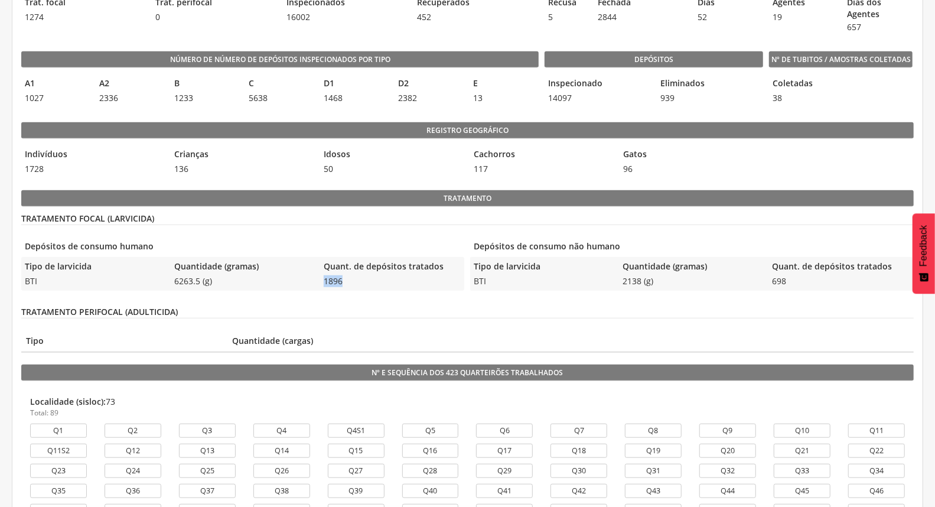
drag, startPoint x: 352, startPoint y: 283, endPoint x: 317, endPoint y: 280, distance: 35.0
click at [317, 280] on div "Tipo de larvicida BTI Quantidade (gramas) 6263.5 (g) Quant. de depósitos tratad…" at bounding box center [242, 274] width 443 height 34
copy span "1896"
click at [745, 58] on legend "Depósitos" at bounding box center [653, 59] width 218 height 17
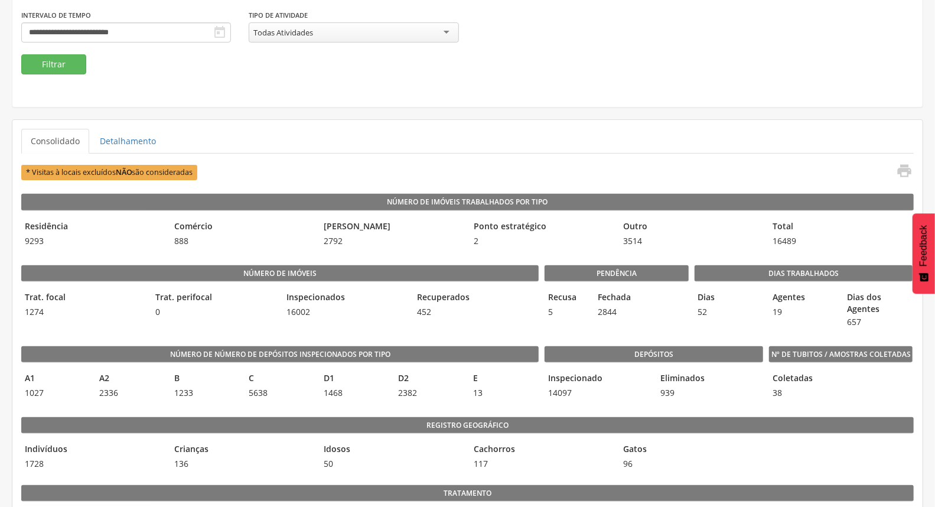
scroll to position [0, 0]
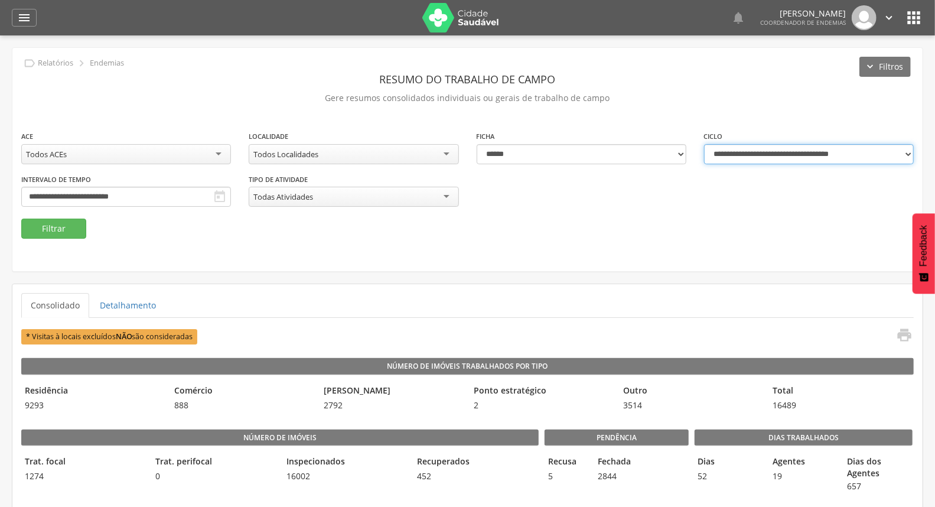
click at [778, 145] on select "**********" at bounding box center [809, 154] width 210 height 20
select select "**********"
click at [704, 144] on select "**********" at bounding box center [809, 154] width 210 height 20
type input "**********"
click at [34, 237] on button "Filtrar" at bounding box center [53, 228] width 65 height 20
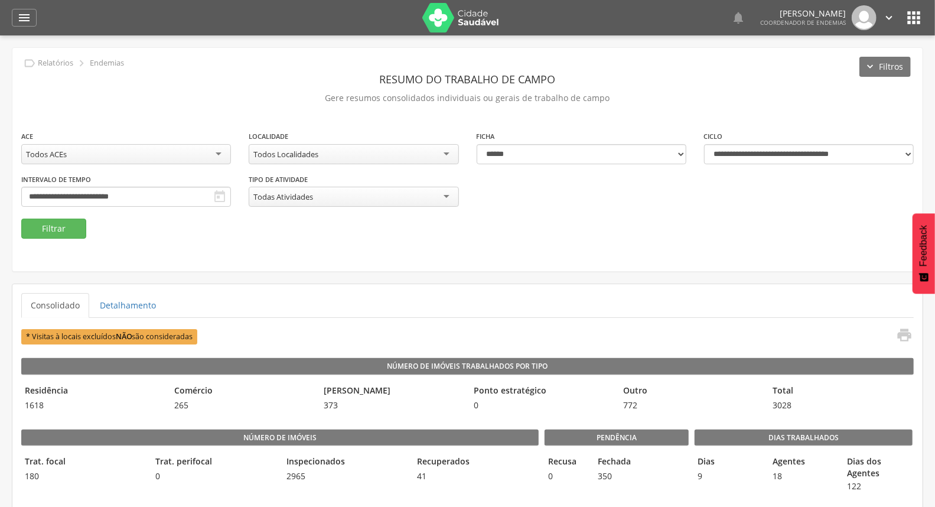
drag, startPoint x: 889, startPoint y: 14, endPoint x: 870, endPoint y: 51, distance: 40.9
click at [888, 14] on icon "" at bounding box center [888, 17] width 13 height 13
click at [860, 67] on link "Sair" at bounding box center [847, 68] width 93 height 15
